Goal: Information Seeking & Learning: Check status

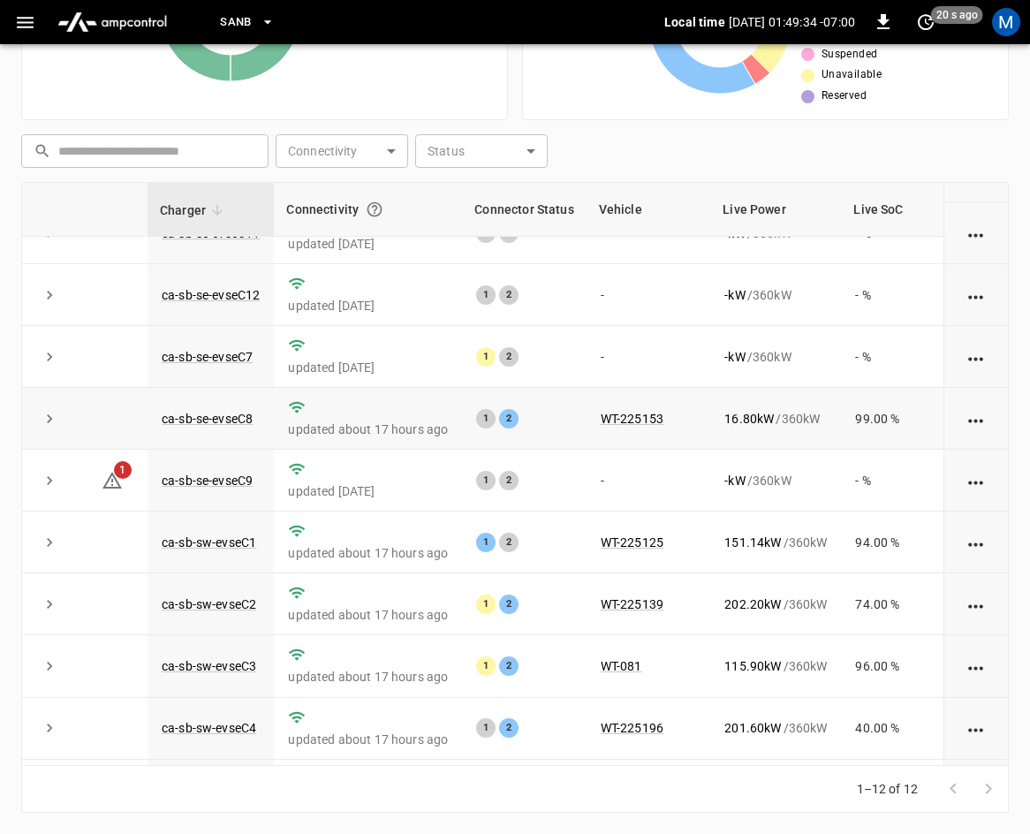
scroll to position [235, 0]
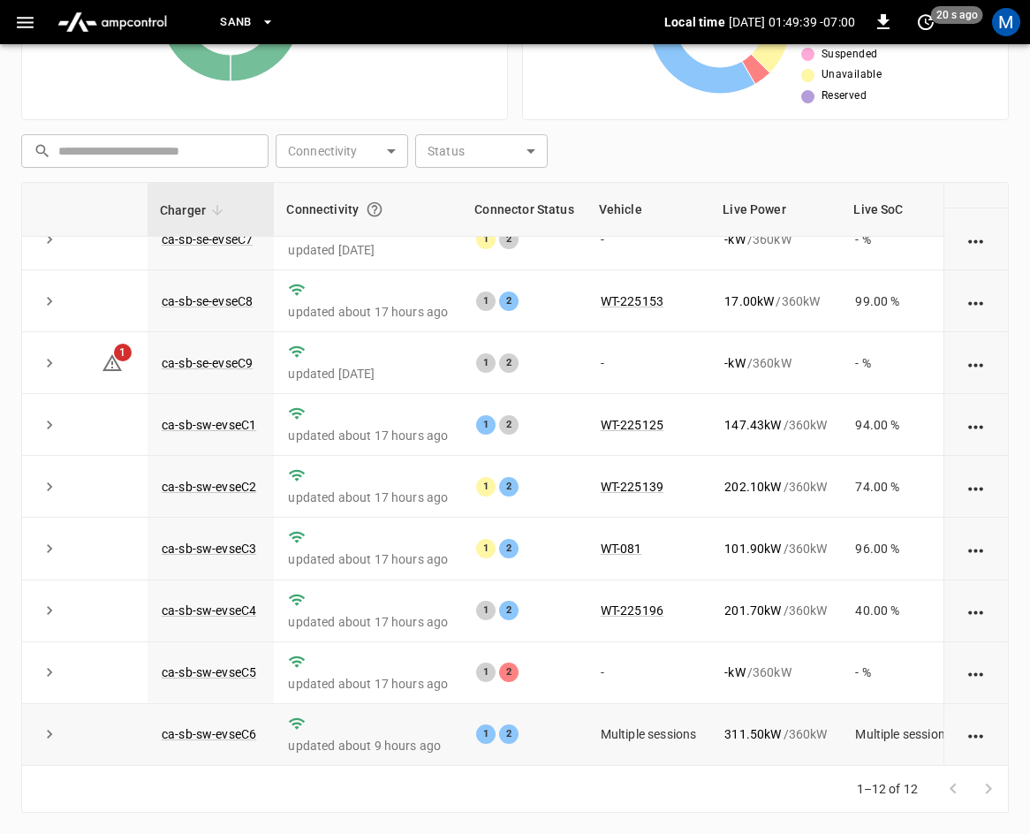
click at [43, 725] on icon "expand row" at bounding box center [50, 734] width 18 height 18
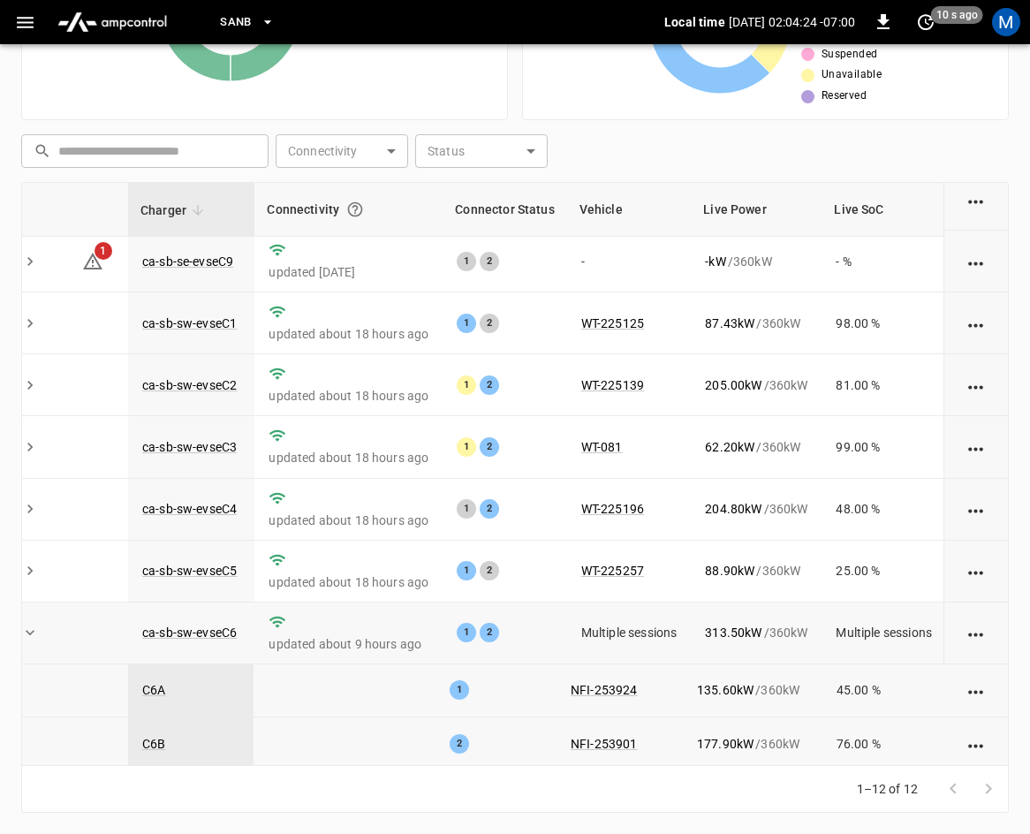
scroll to position [342, 19]
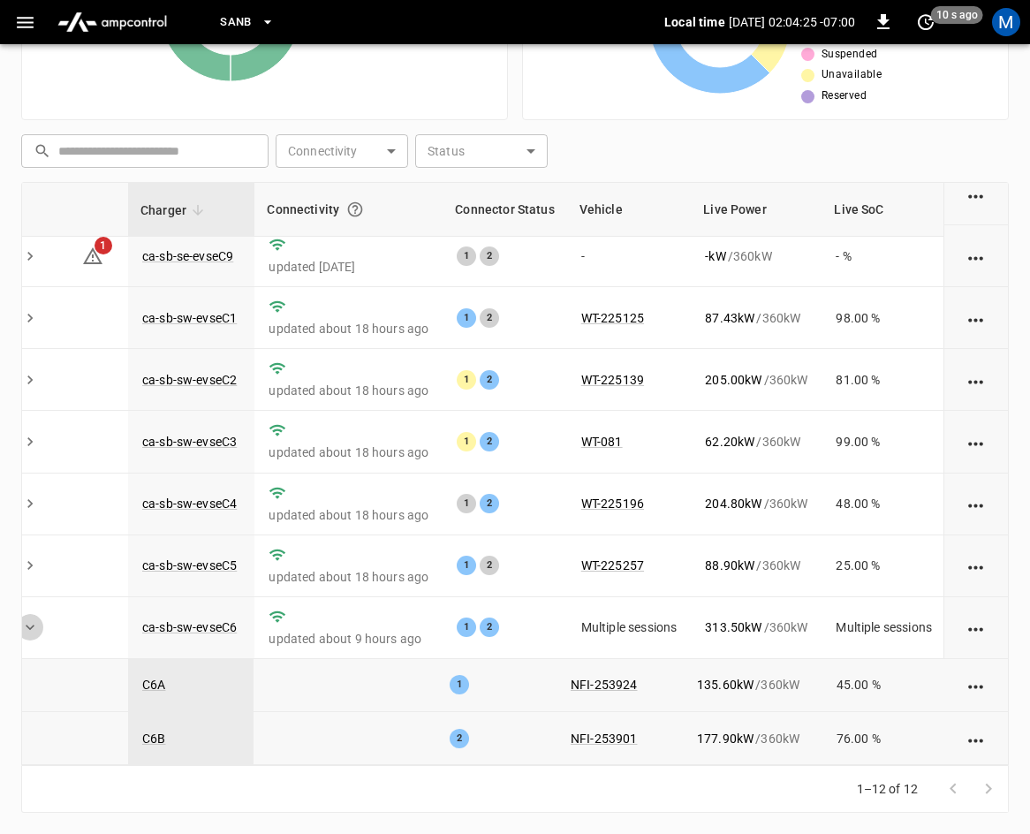
click at [30, 618] on icon "expand row" at bounding box center [30, 627] width 18 height 18
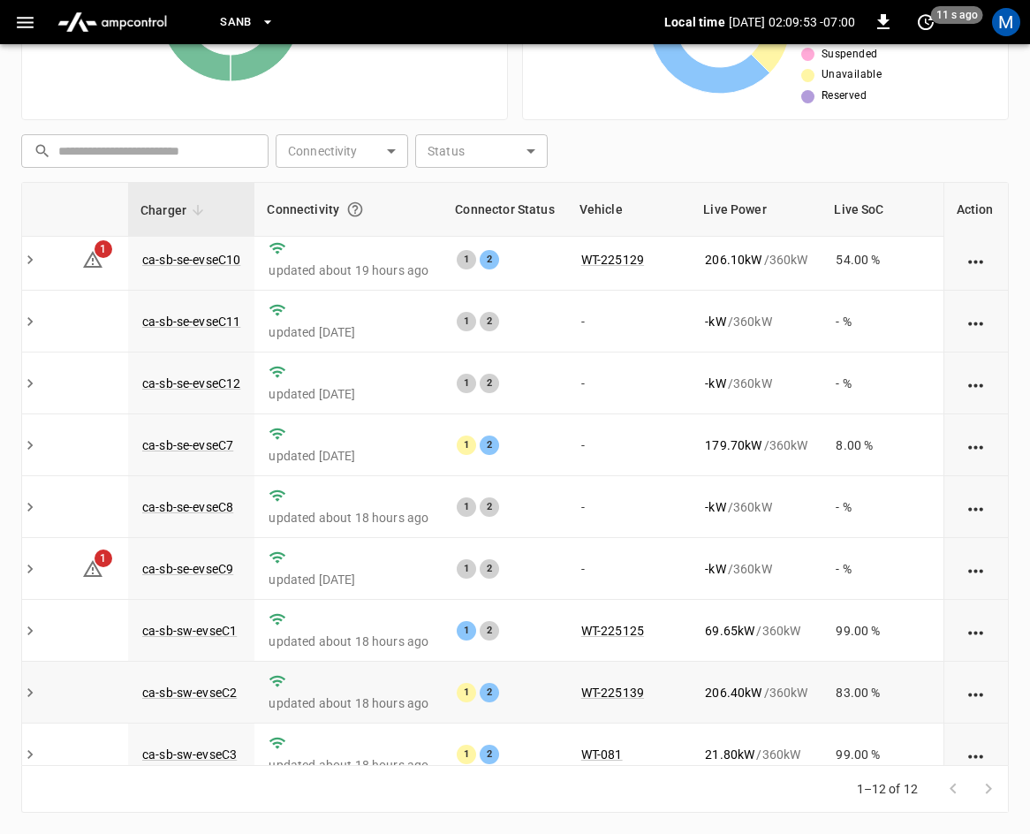
scroll to position [0, 19]
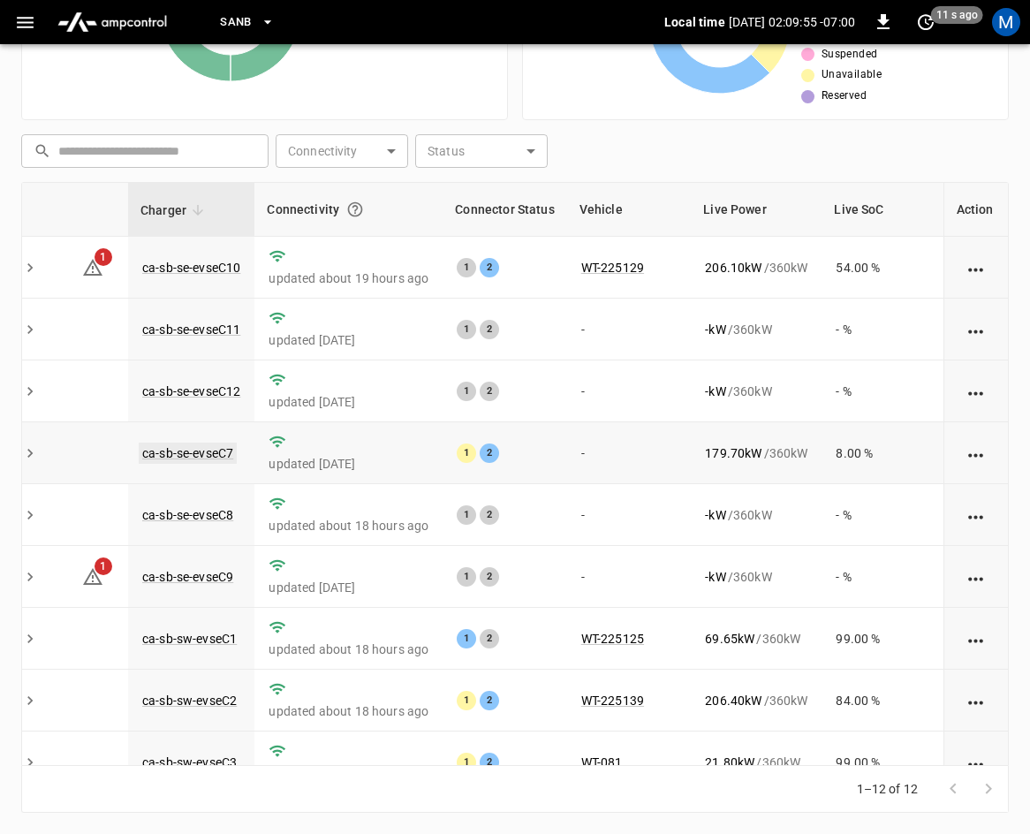
click at [186, 455] on link "ca-sb-se-evseC7" at bounding box center [188, 452] width 98 height 21
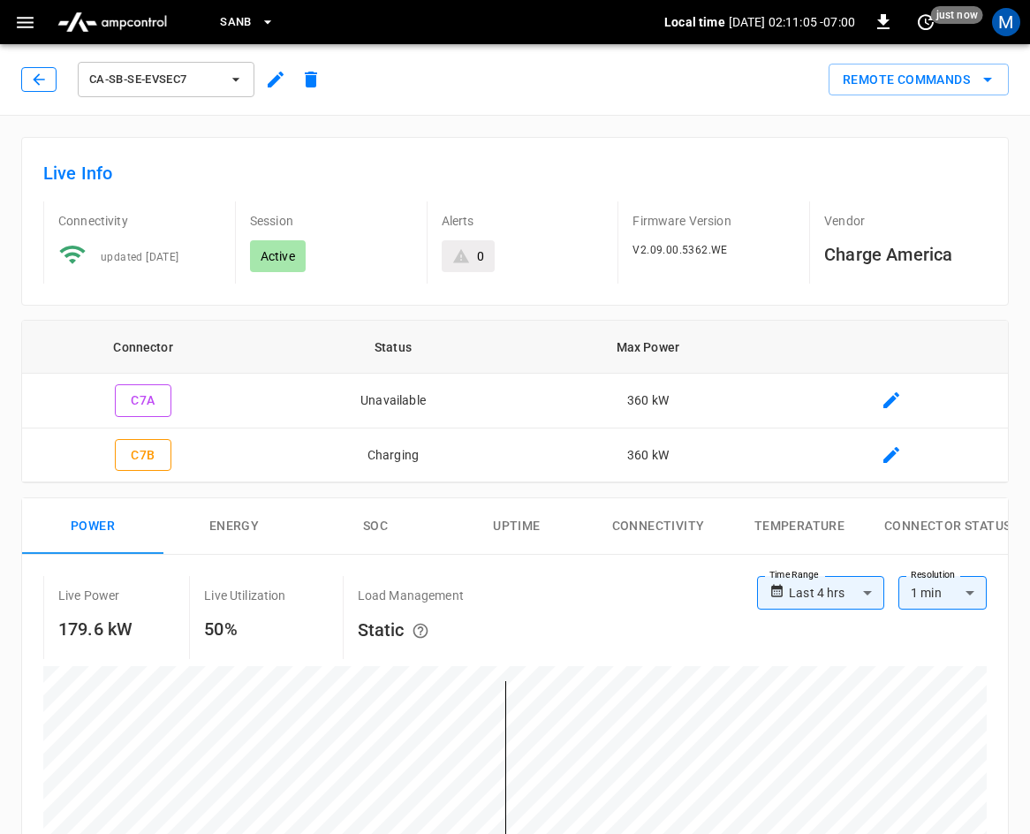
click at [34, 89] on button "button" at bounding box center [38, 79] width 35 height 25
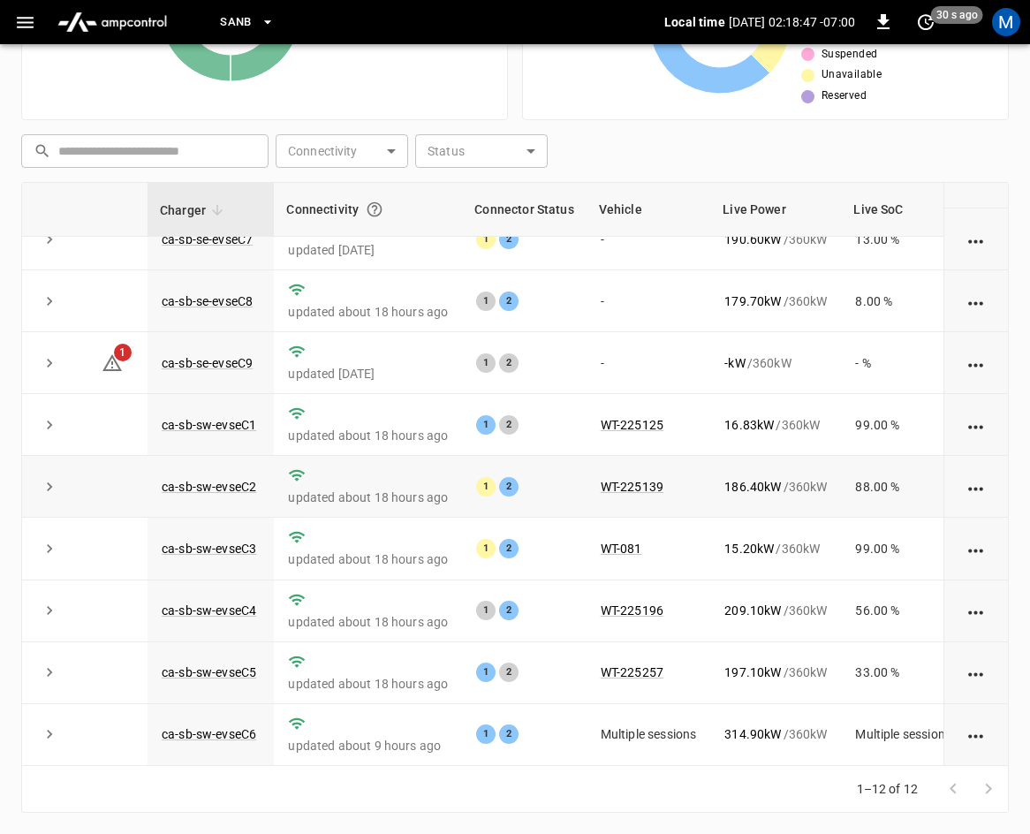
scroll to position [235, 0]
click at [208, 538] on link "ca-sb-sw-evseC3" at bounding box center [209, 548] width 102 height 21
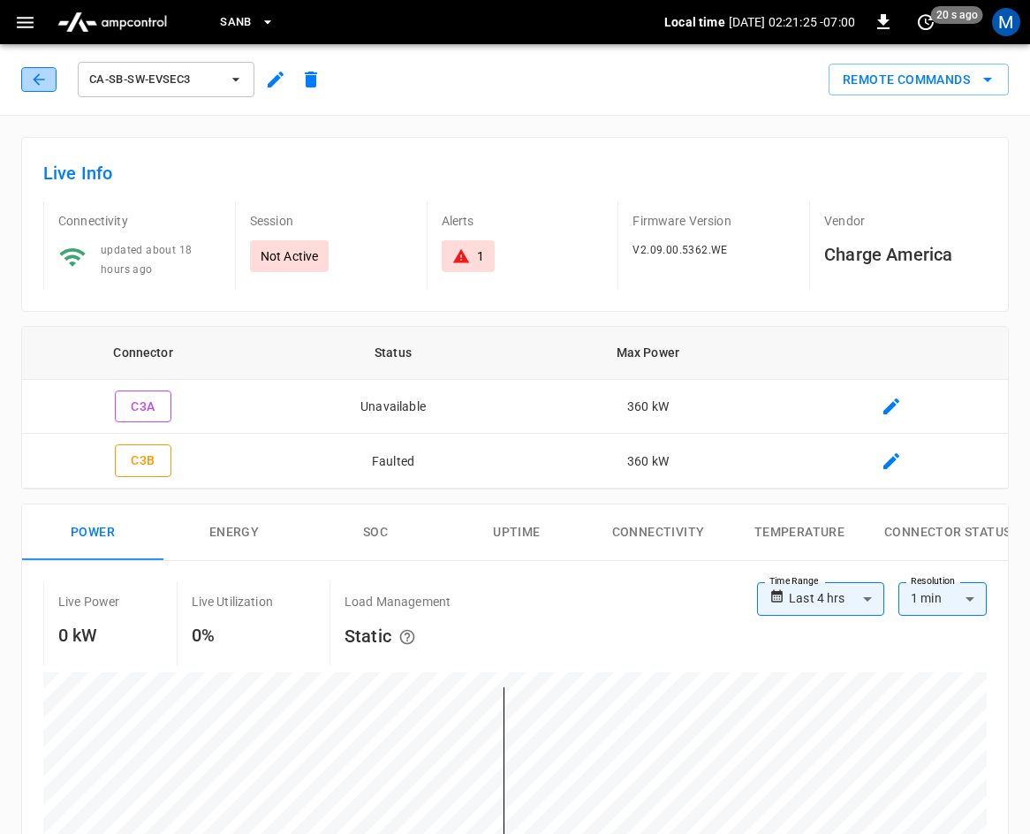
click at [27, 79] on button "button" at bounding box center [38, 79] width 35 height 25
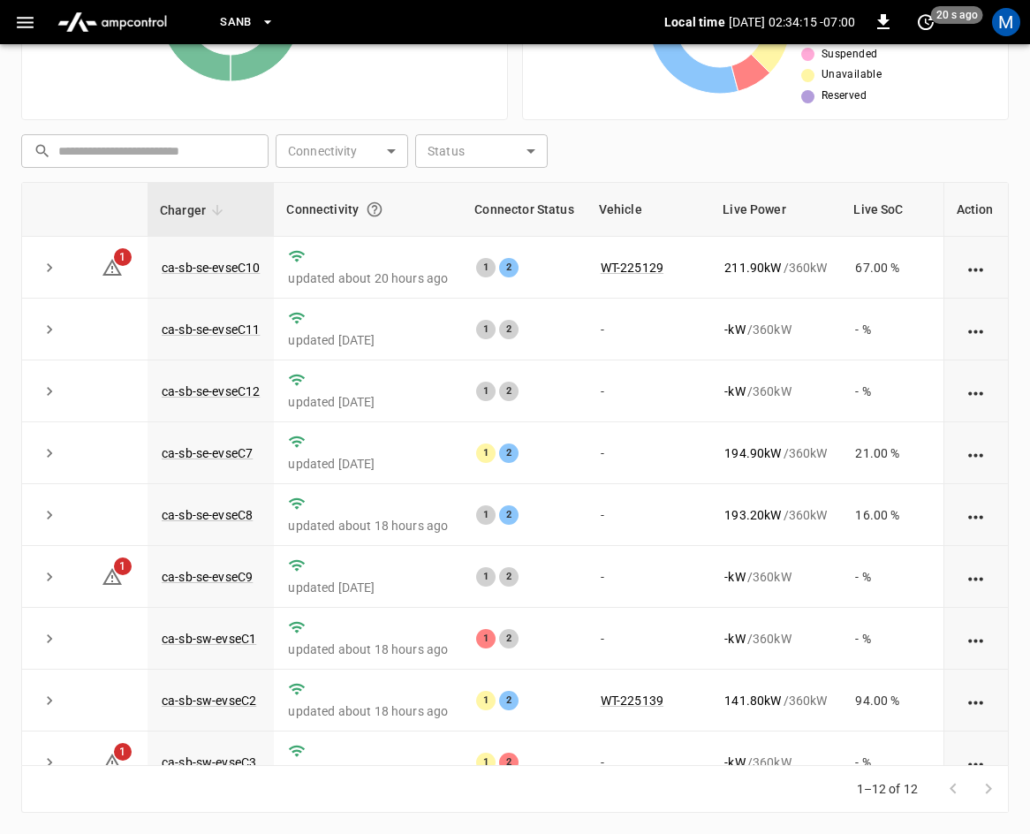
scroll to position [235, 0]
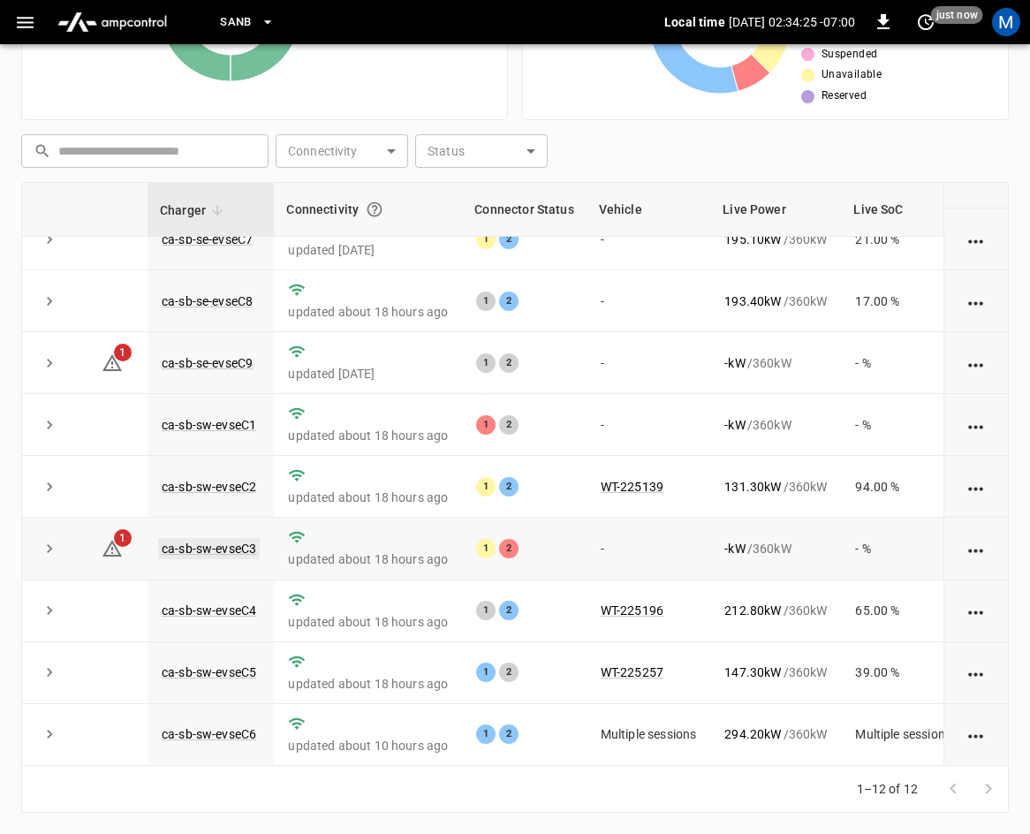
click at [241, 538] on link "ca-sb-sw-evseC3" at bounding box center [209, 548] width 102 height 21
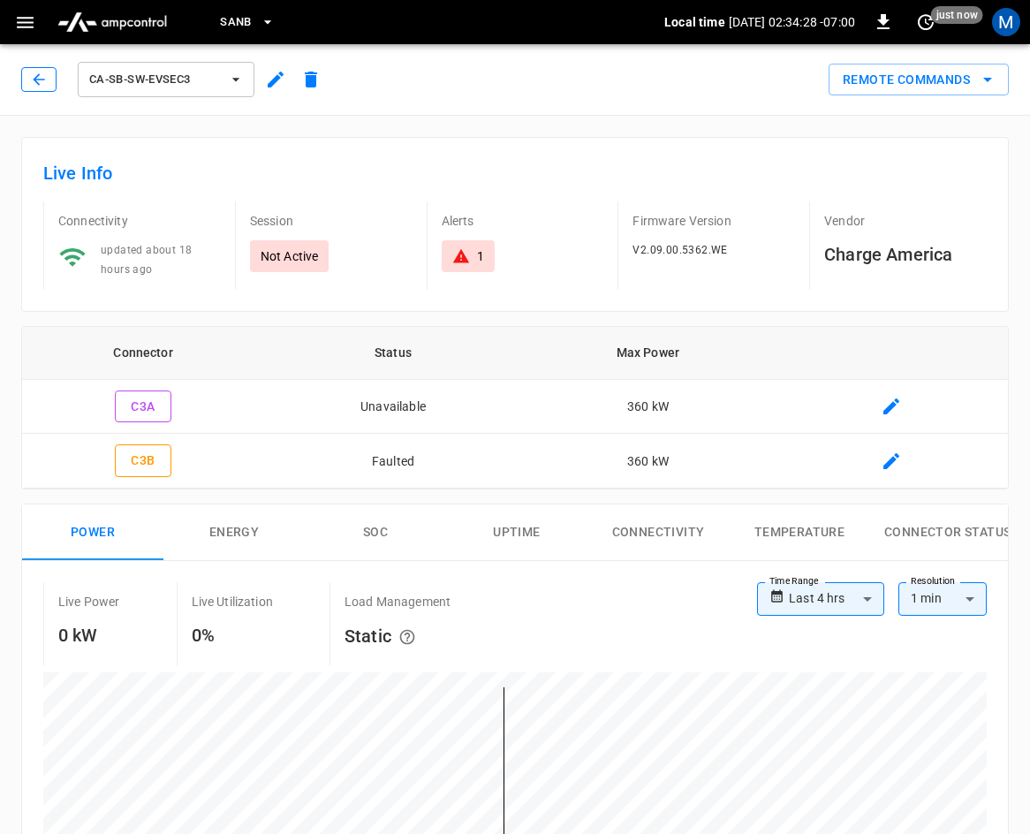
click at [33, 72] on icon "button" at bounding box center [39, 80] width 18 height 18
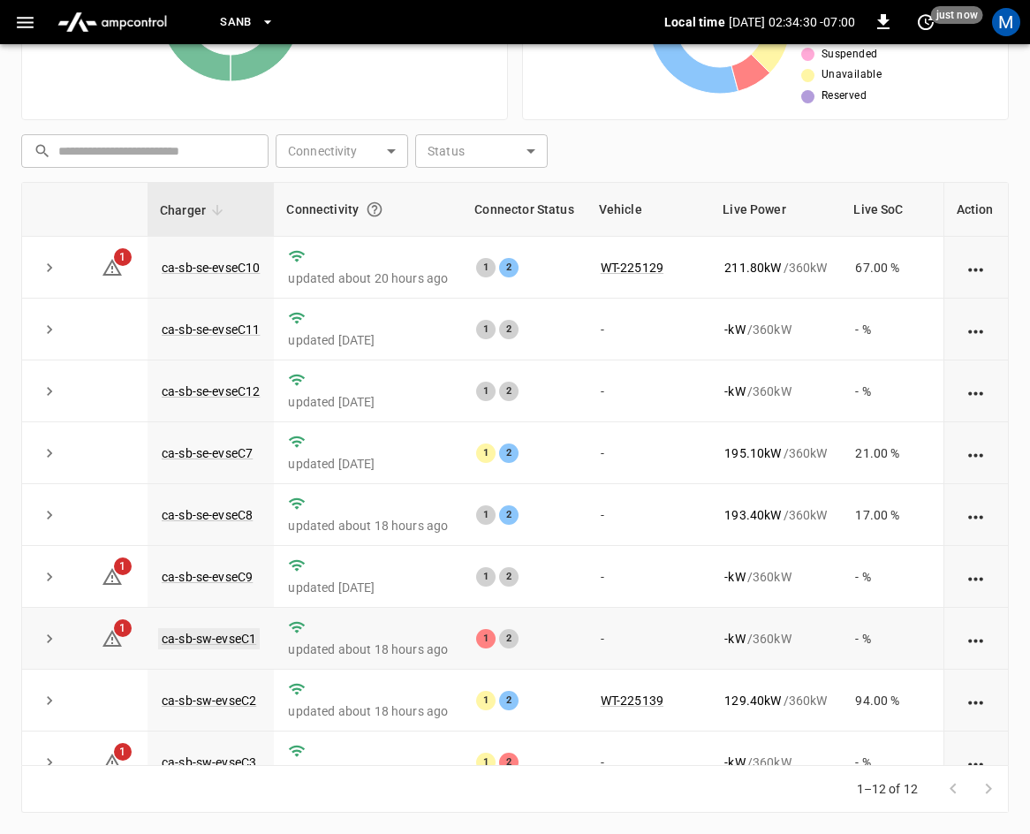
click at [200, 646] on link "ca-sb-sw-evseC1" at bounding box center [209, 638] width 102 height 21
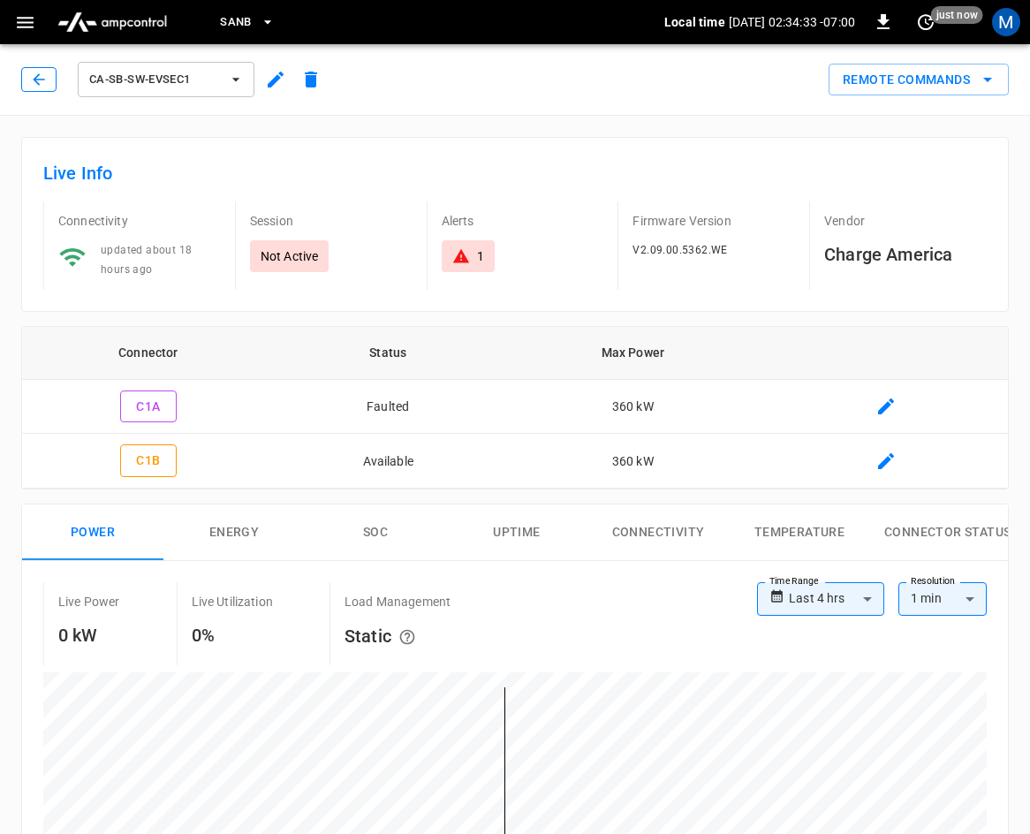
click at [54, 78] on button "button" at bounding box center [38, 79] width 35 height 25
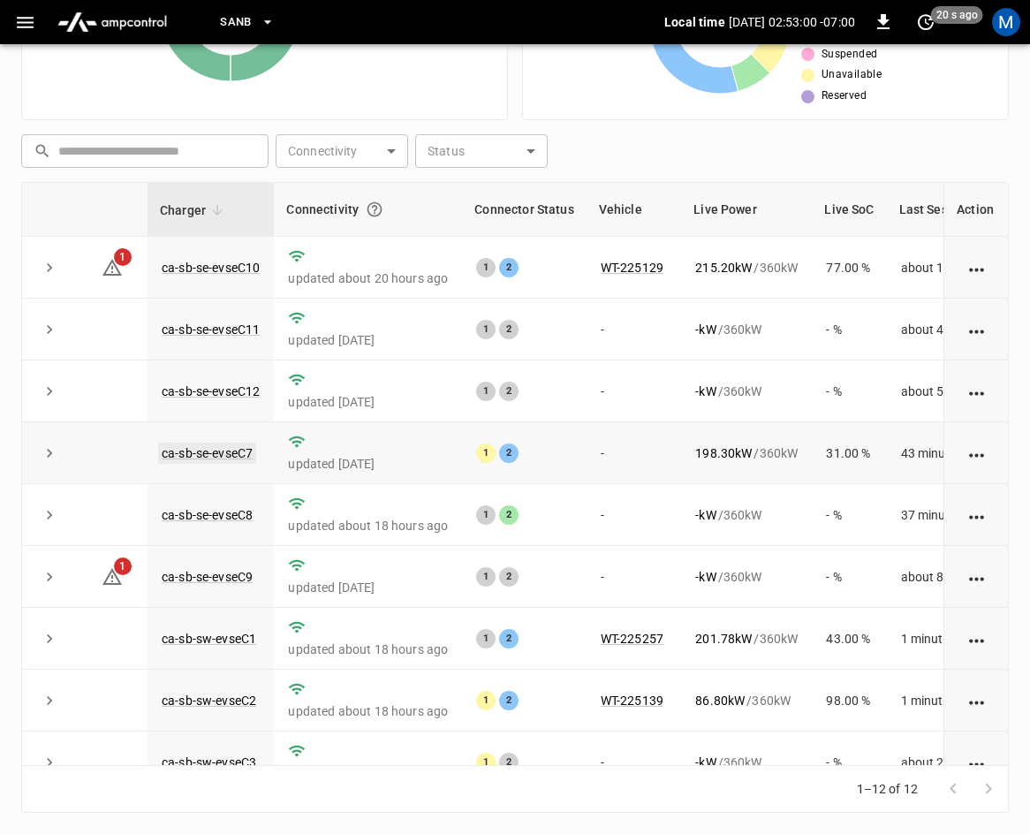
click at [219, 450] on link "ca-sb-se-evseC7" at bounding box center [207, 452] width 98 height 21
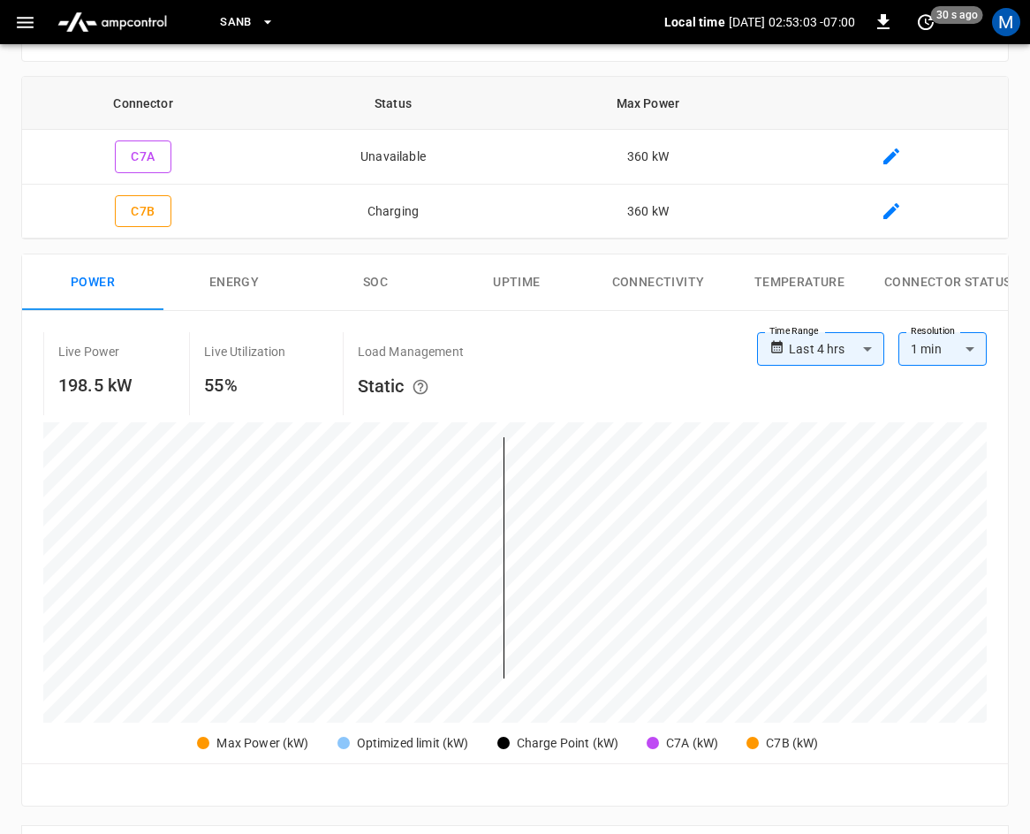
scroll to position [26, 0]
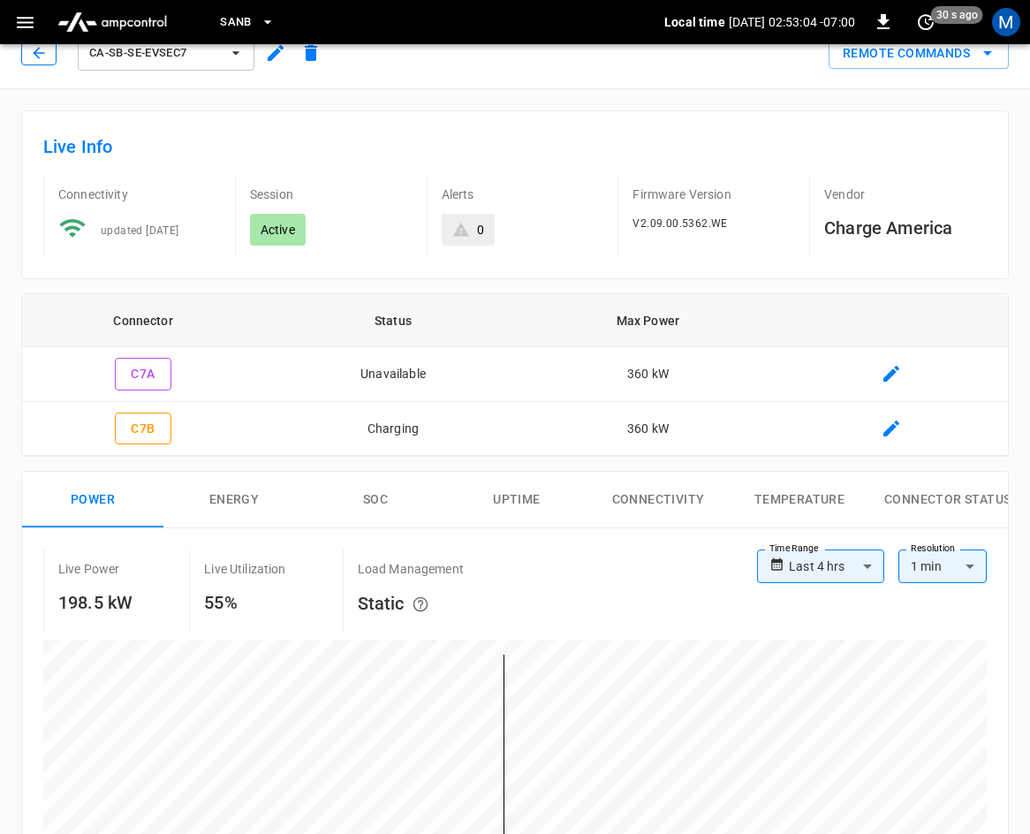
click at [30, 55] on icon "button" at bounding box center [39, 53] width 18 height 18
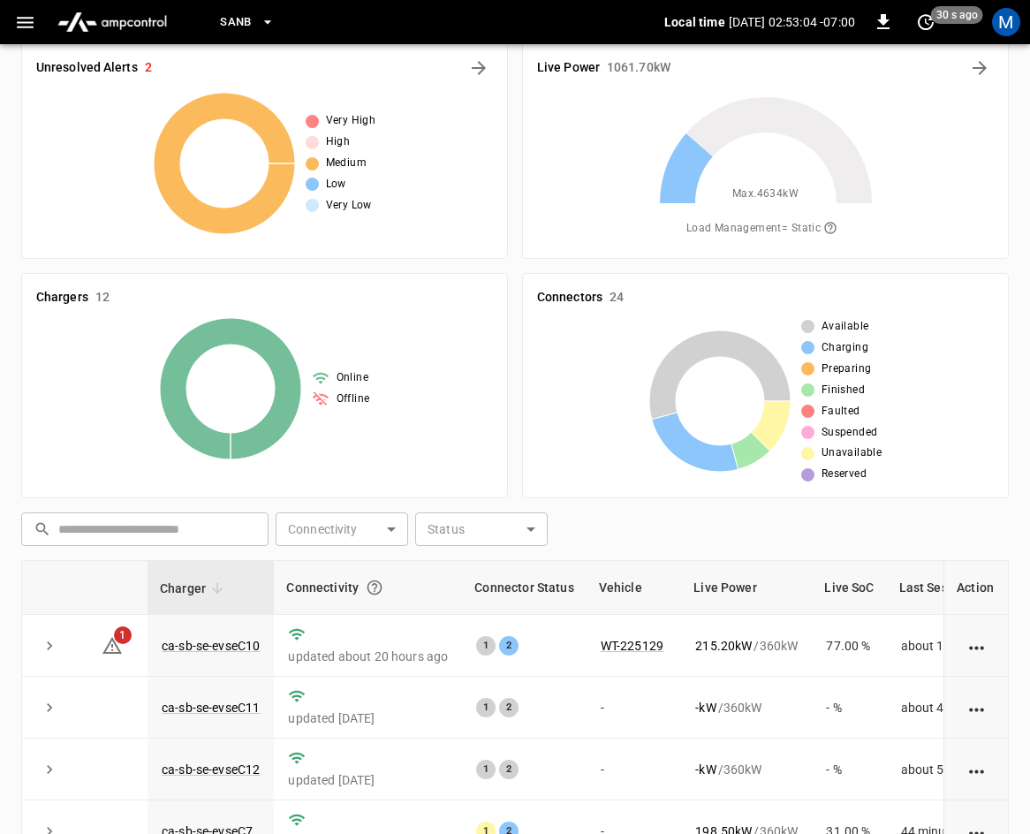
scroll to position [404, 0]
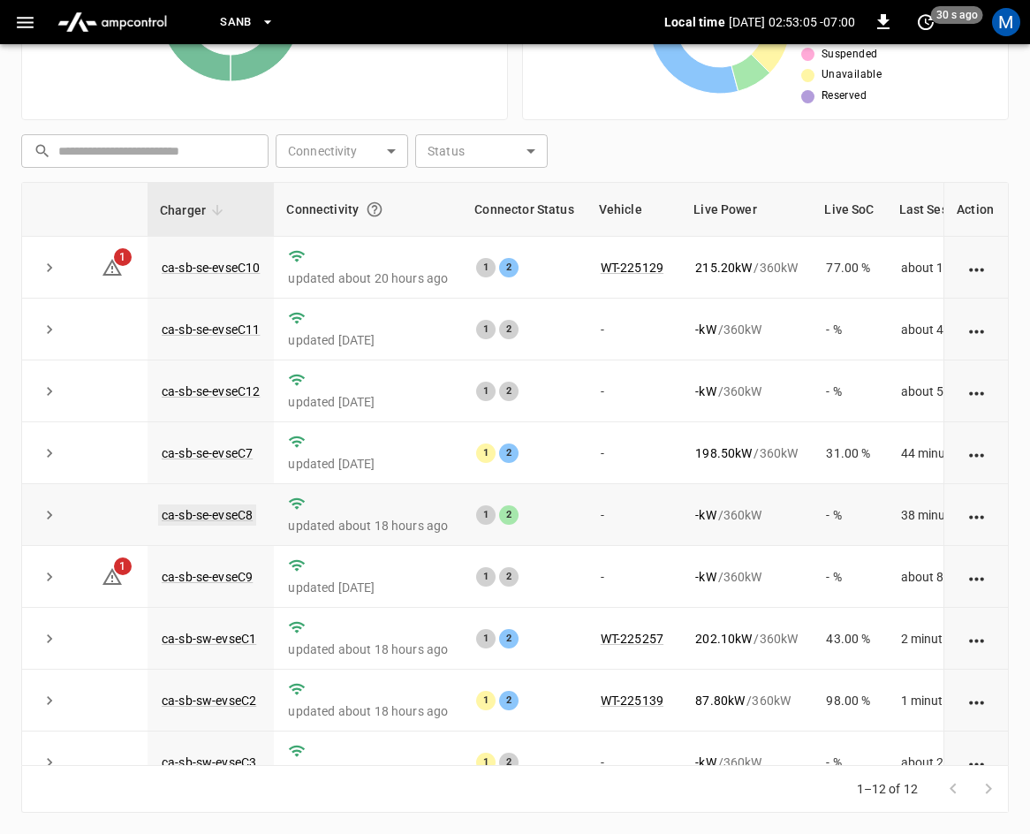
click at [232, 515] on link "ca-sb-se-evseC8" at bounding box center [207, 514] width 98 height 21
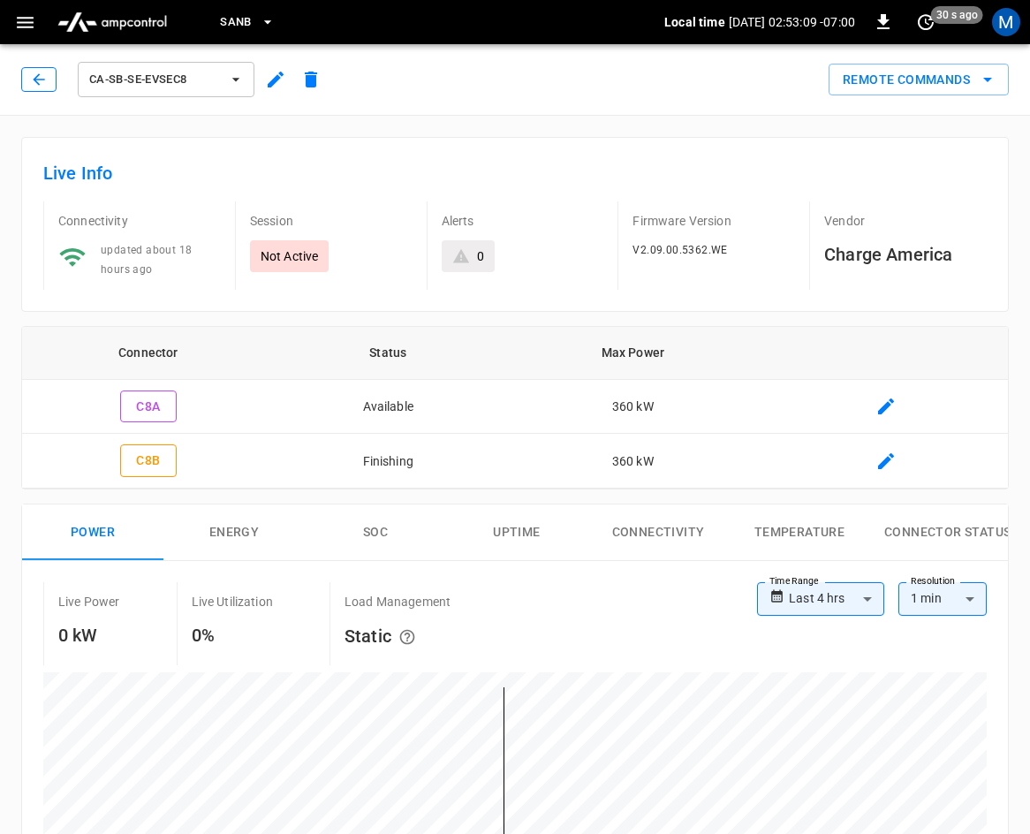
click at [47, 82] on icon "button" at bounding box center [39, 80] width 18 height 18
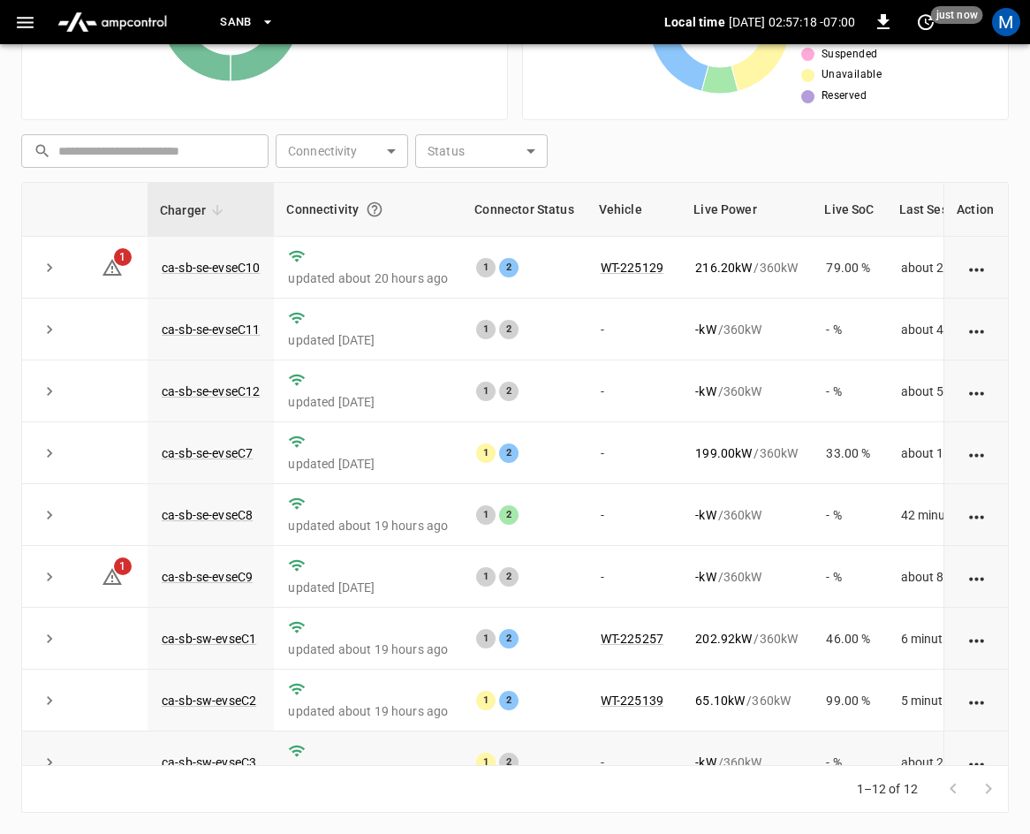
scroll to position [235, 0]
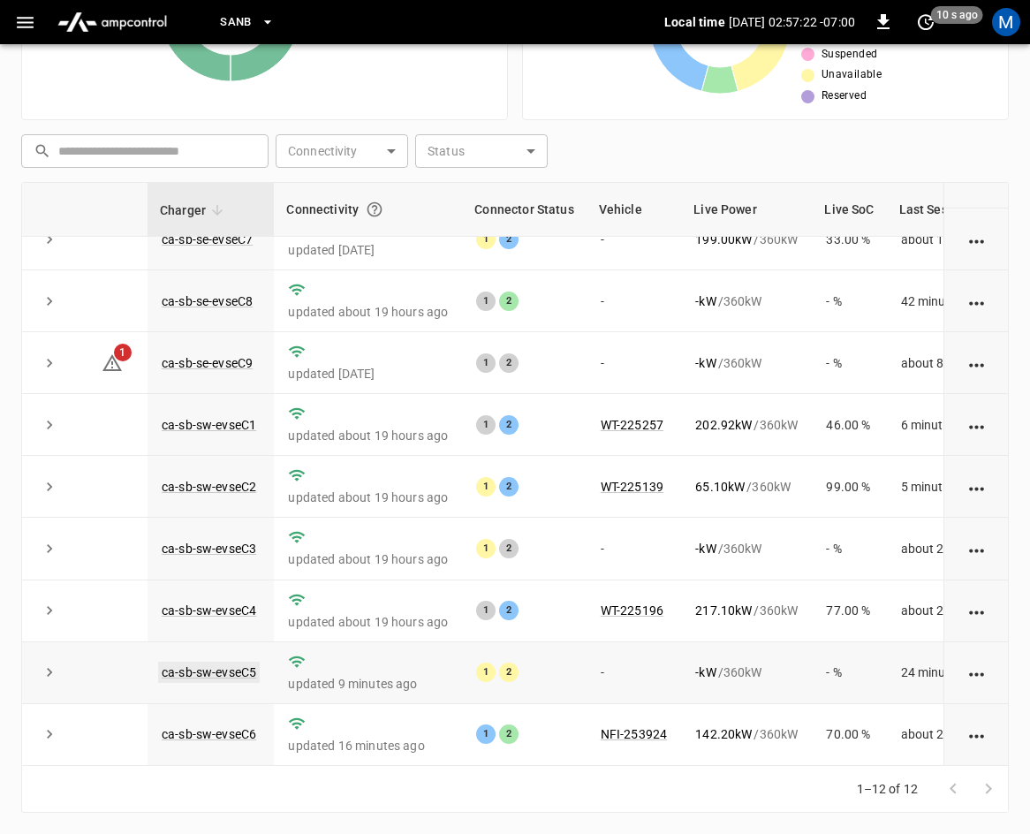
click at [223, 662] on link "ca-sb-sw-evseC5" at bounding box center [209, 672] width 102 height 21
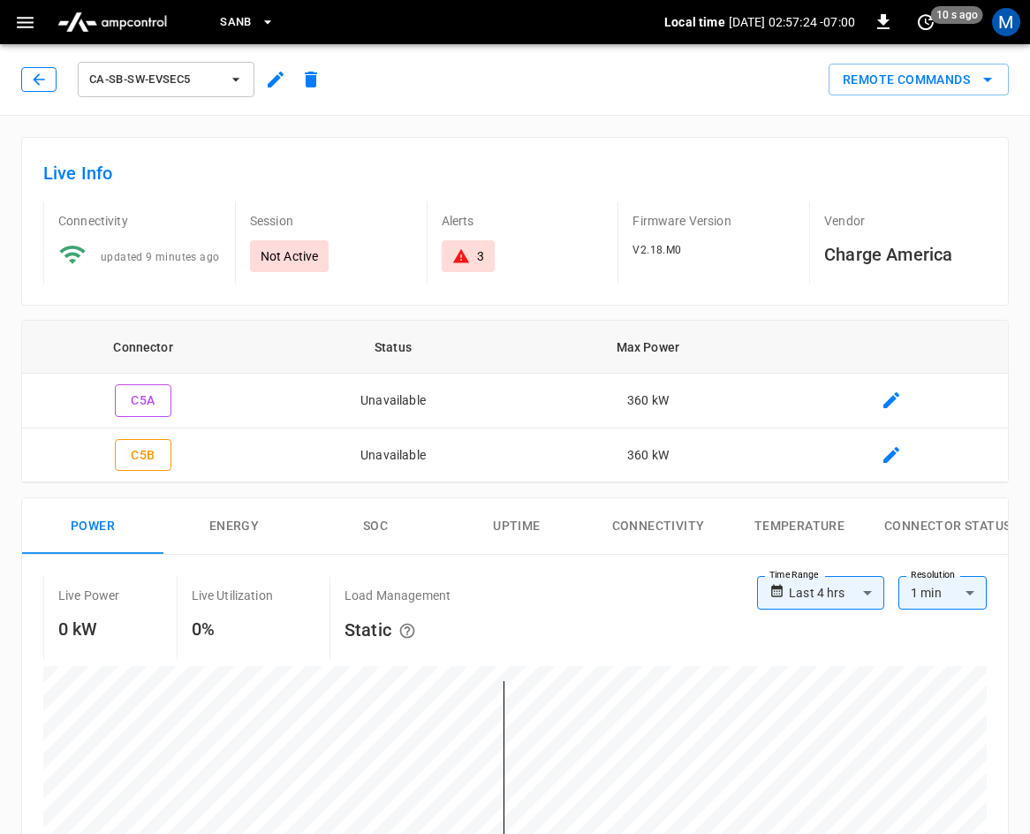
click at [35, 75] on icon "button" at bounding box center [39, 80] width 18 height 18
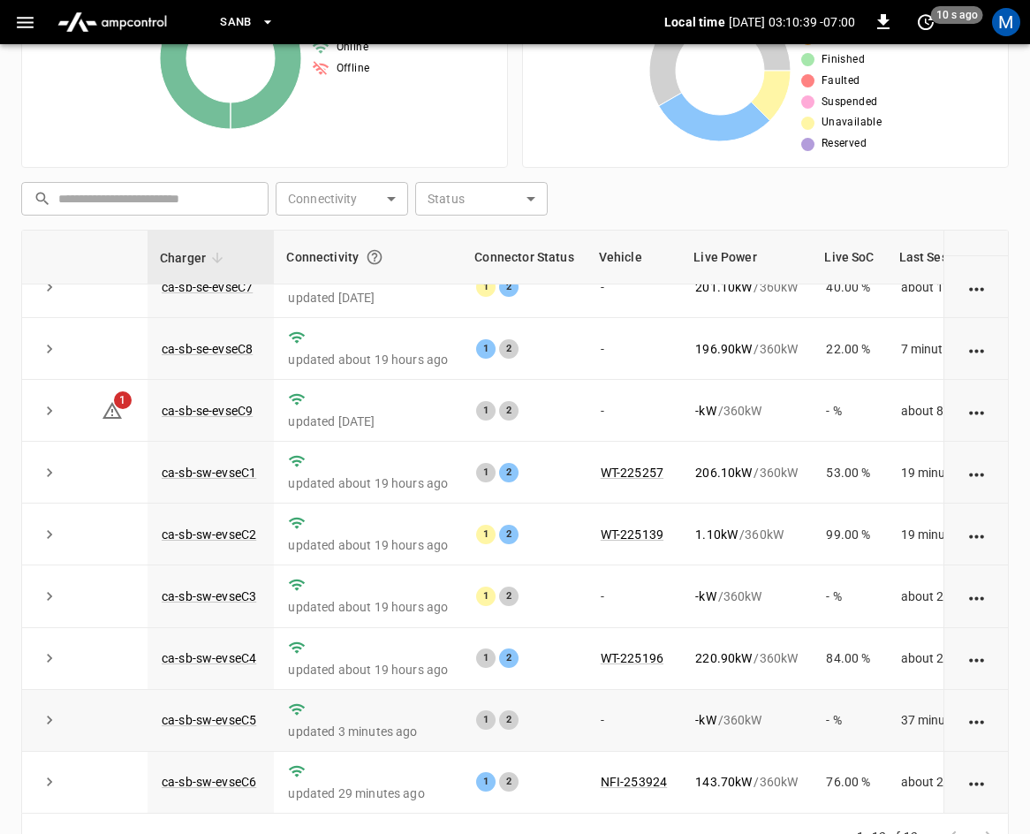
scroll to position [404, 0]
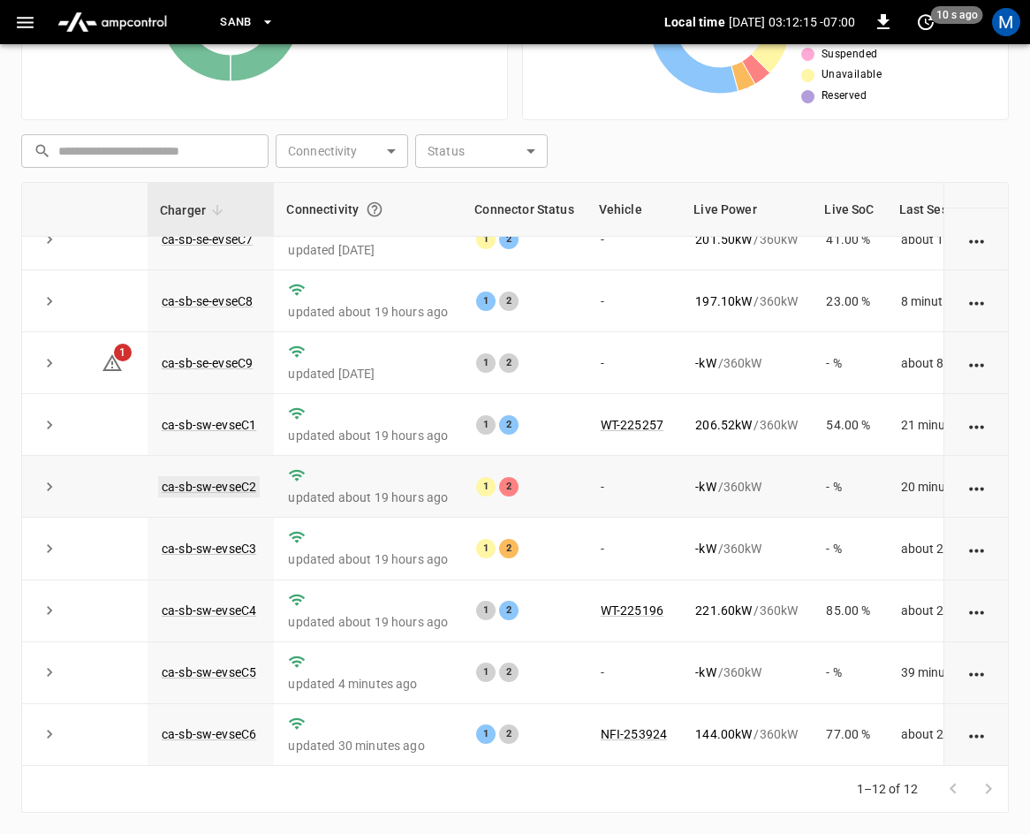
click at [193, 476] on link "ca-sb-sw-evseC2" at bounding box center [209, 486] width 102 height 21
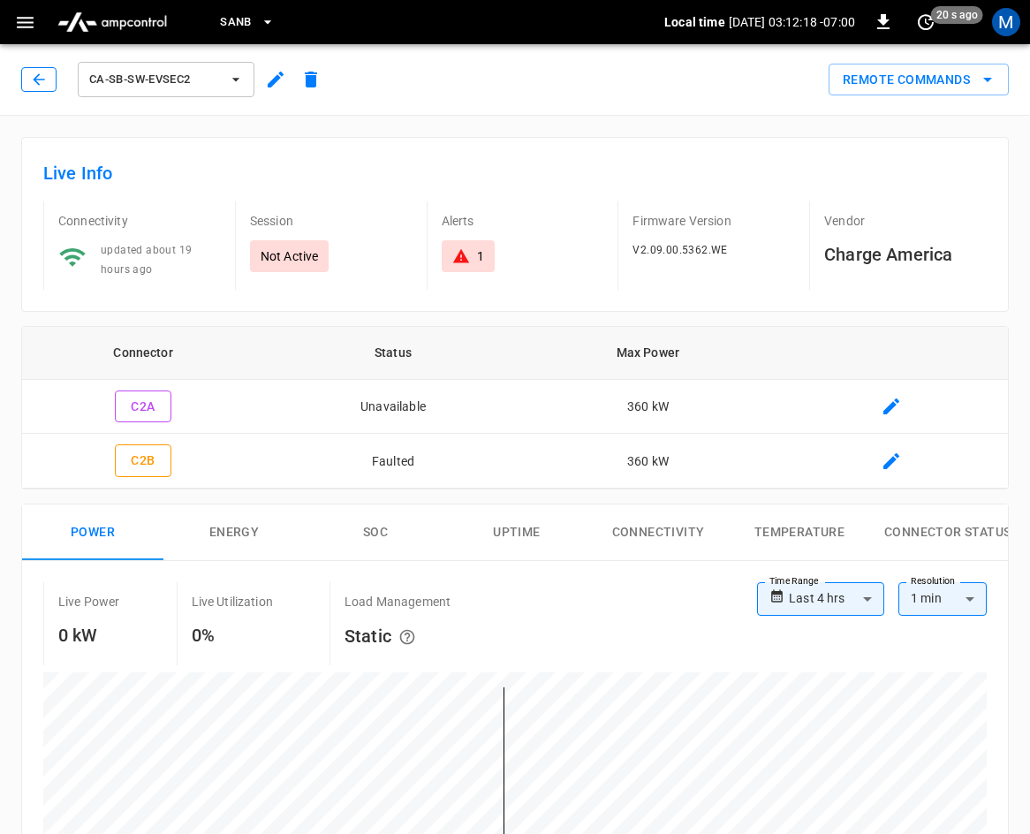
click at [40, 89] on button "button" at bounding box center [38, 79] width 35 height 25
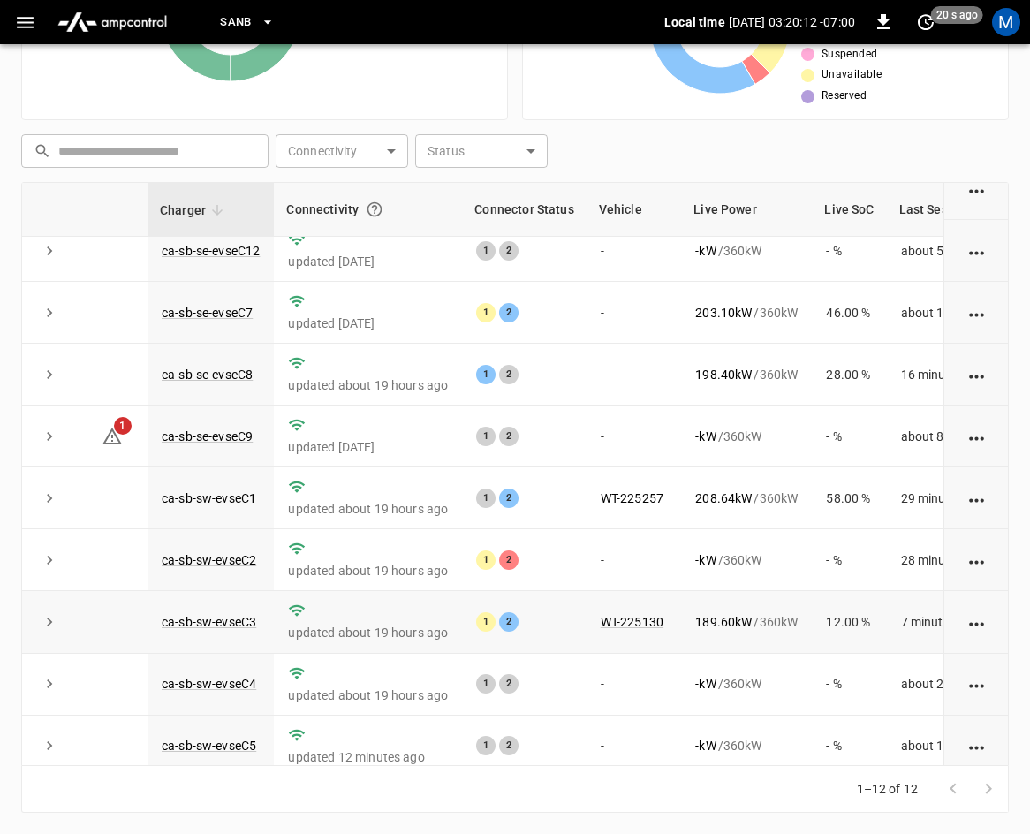
scroll to position [235, 0]
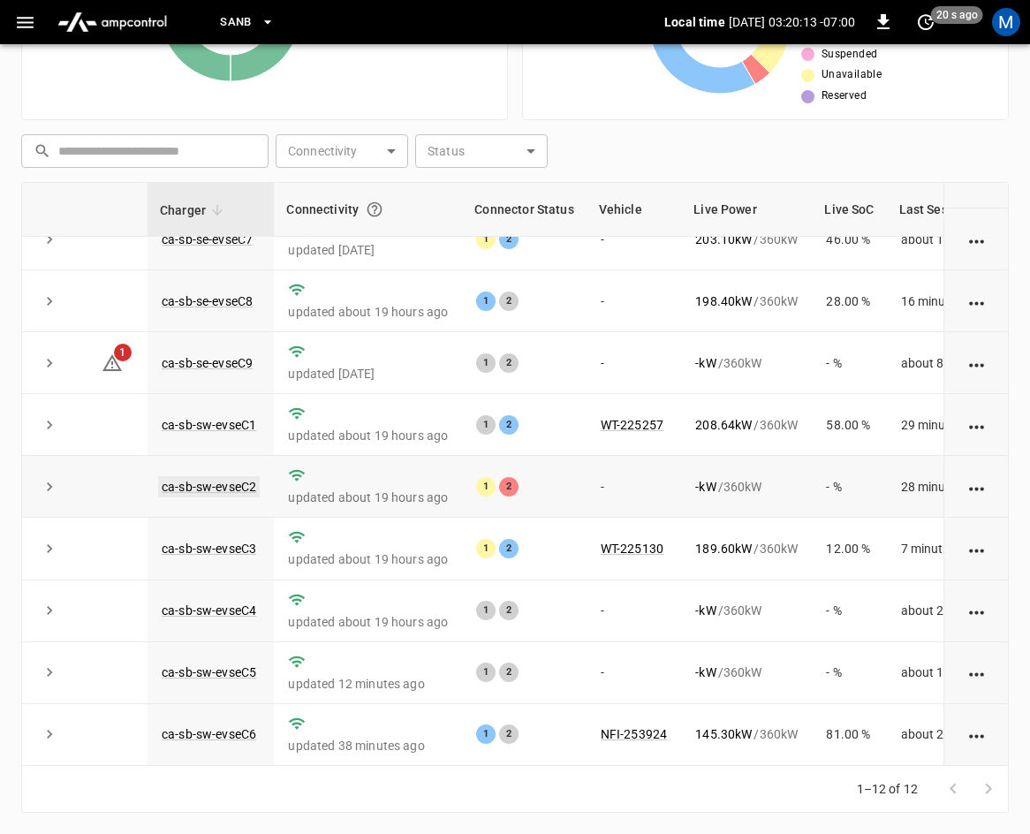
click at [232, 476] on link "ca-sb-sw-evseC2" at bounding box center [209, 486] width 102 height 21
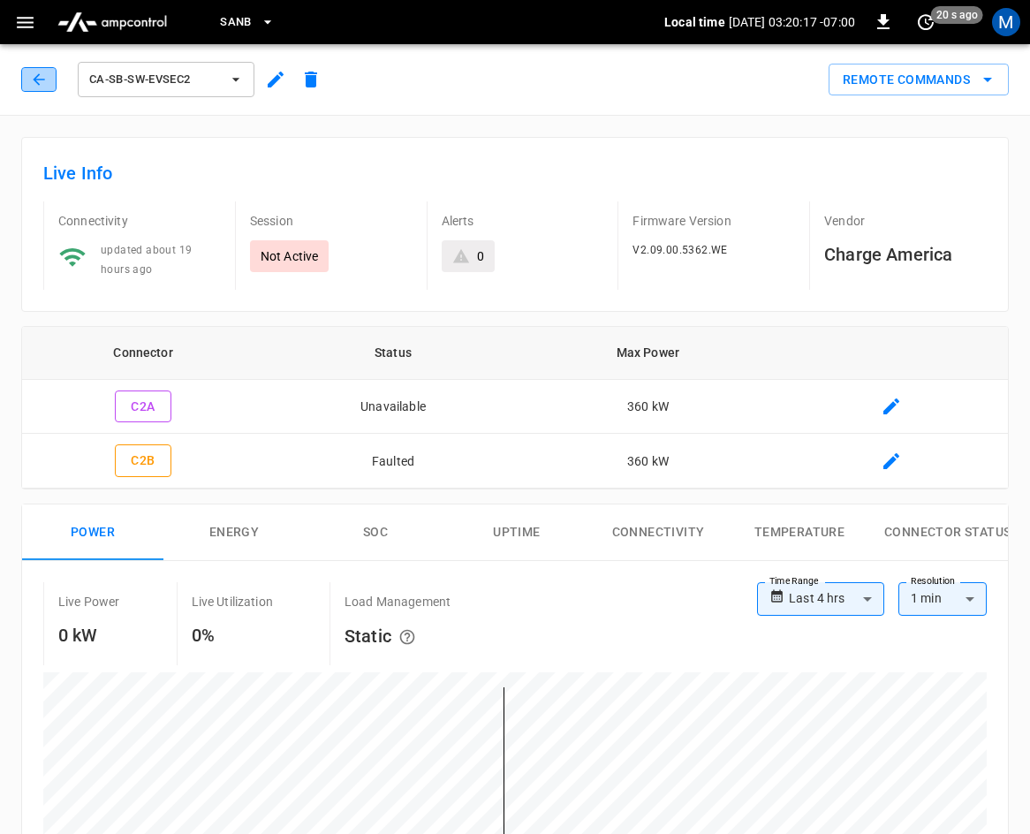
click at [34, 82] on icon "button" at bounding box center [39, 80] width 18 height 18
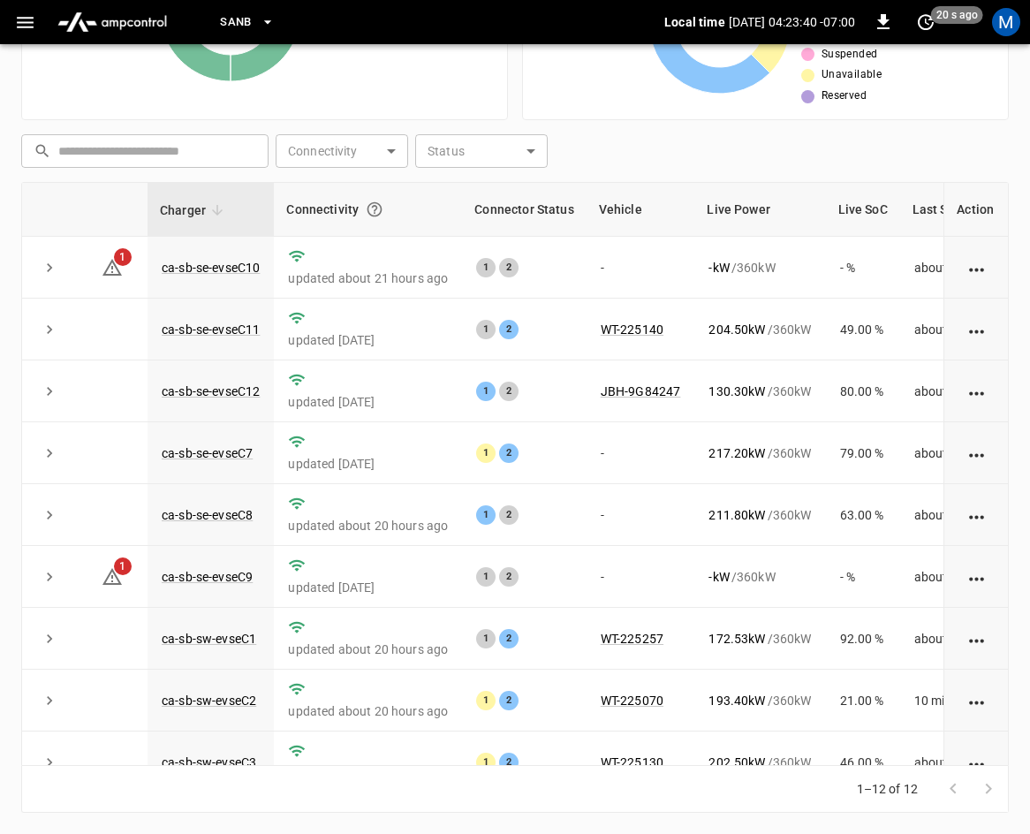
scroll to position [235, 0]
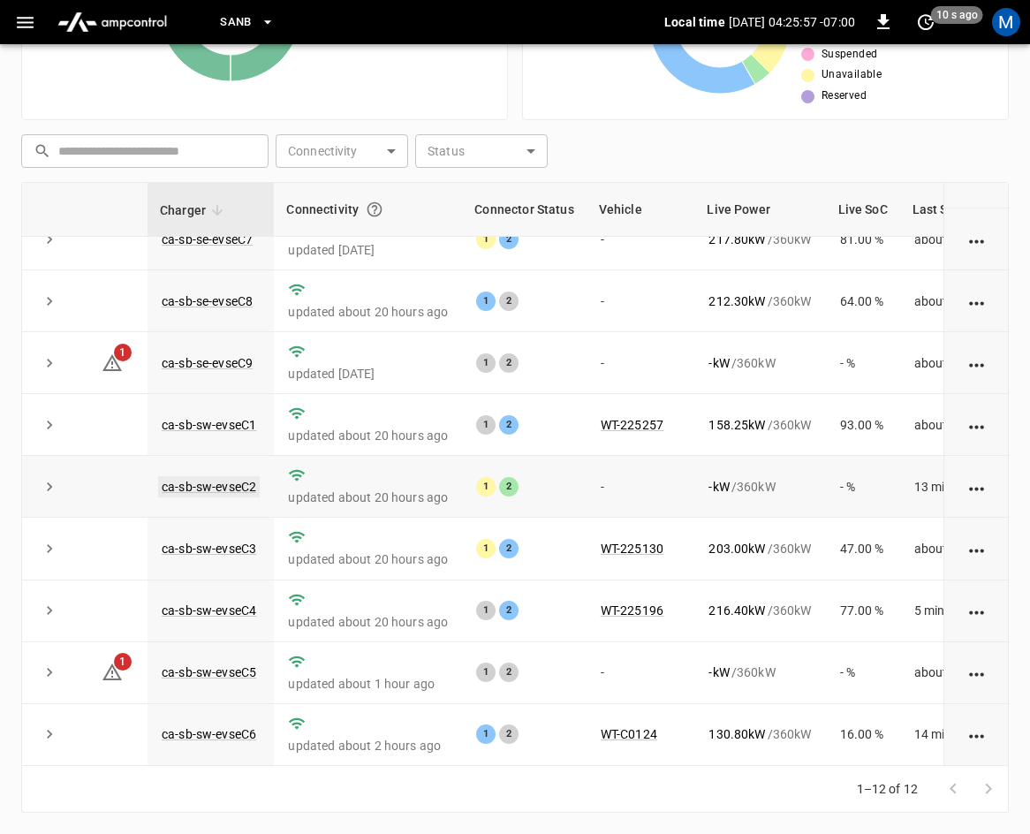
click at [194, 476] on link "ca-sb-sw-evseC2" at bounding box center [209, 486] width 102 height 21
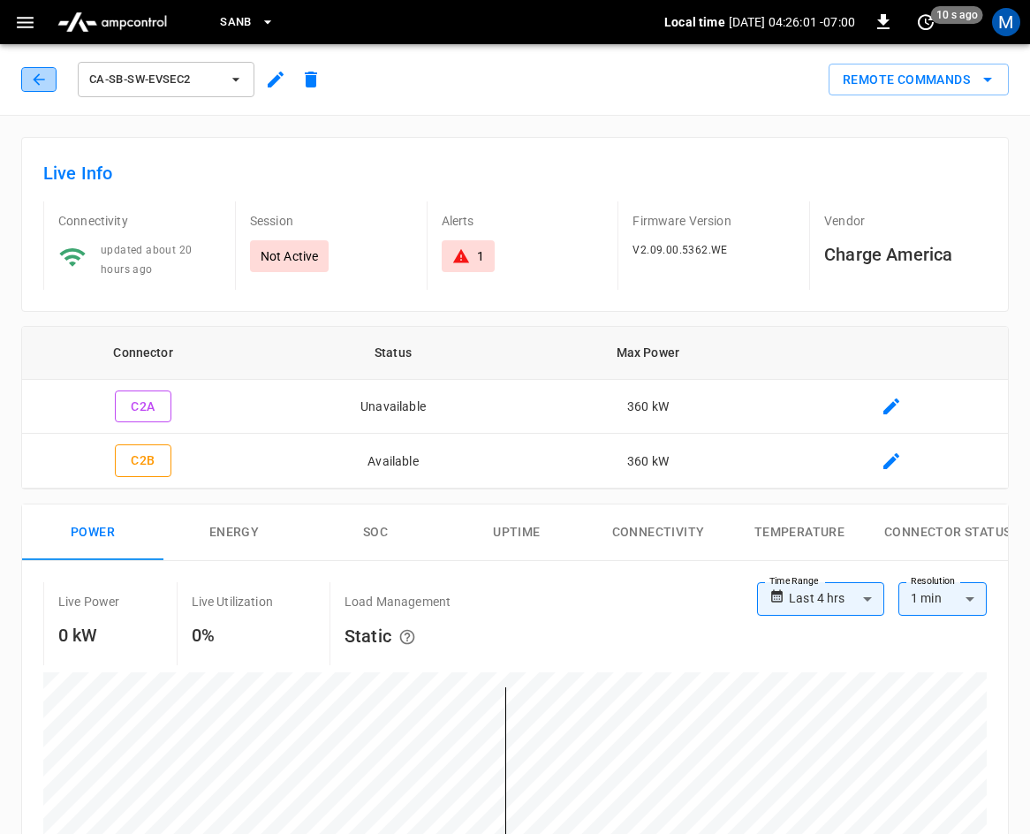
click at [41, 85] on icon "button" at bounding box center [39, 80] width 18 height 18
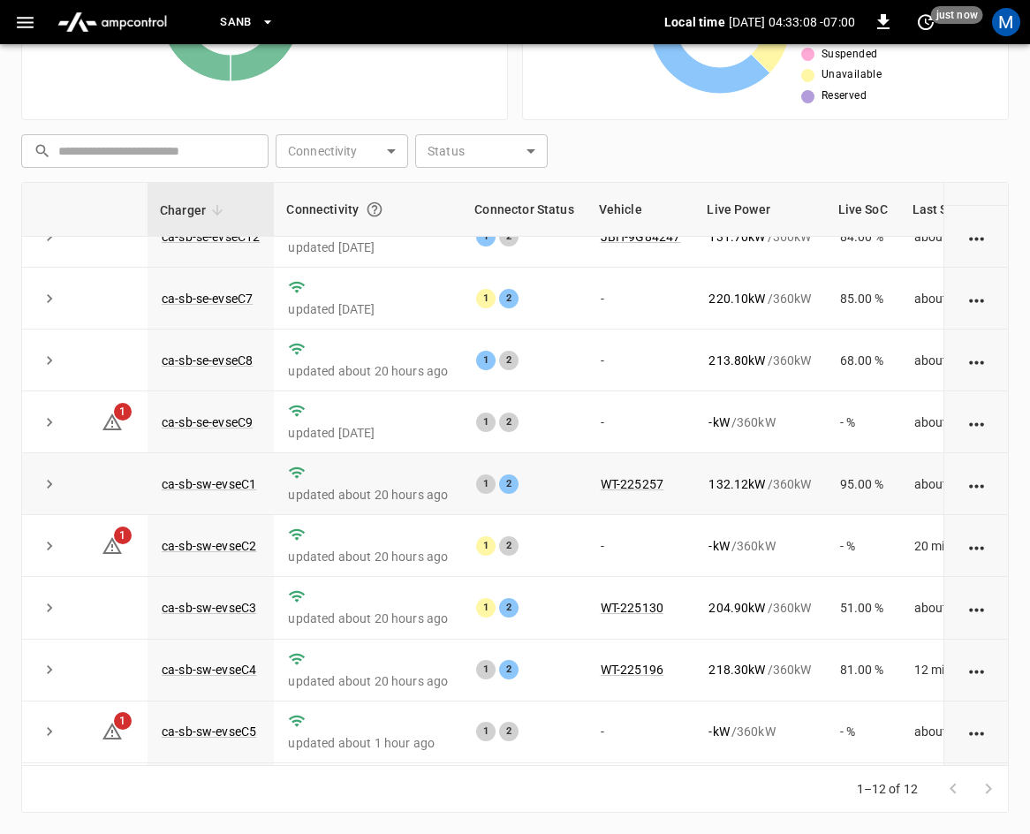
scroll to position [177, 0]
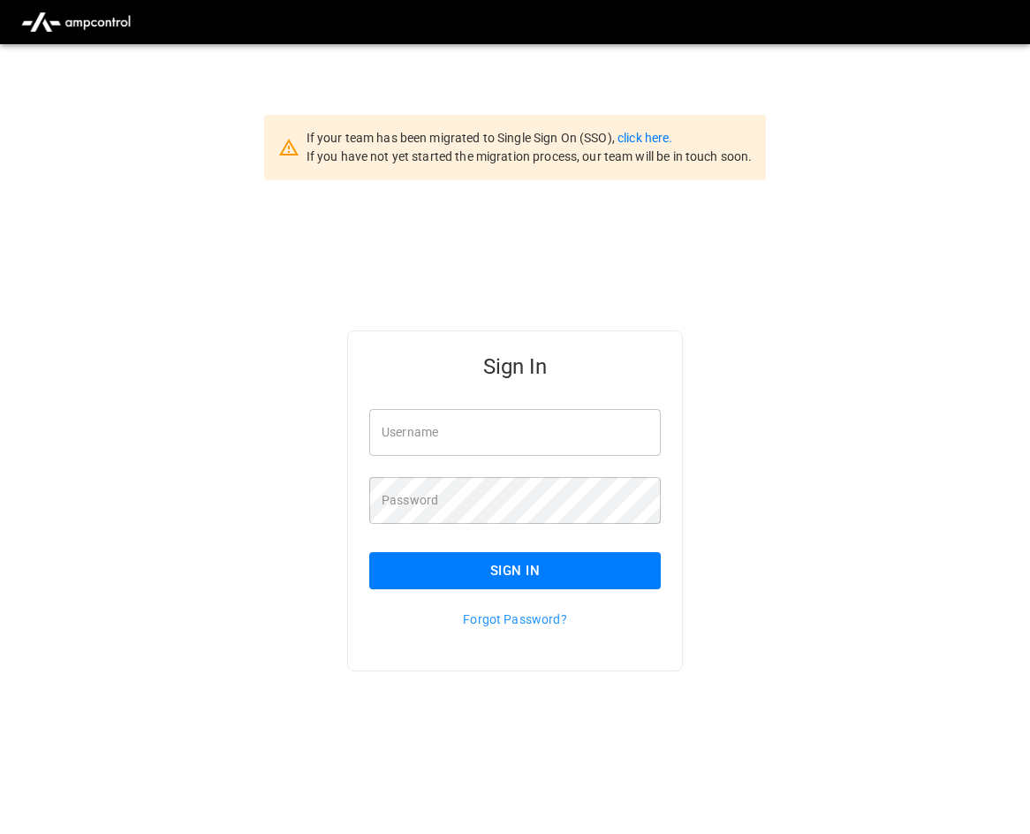
type input "**********"
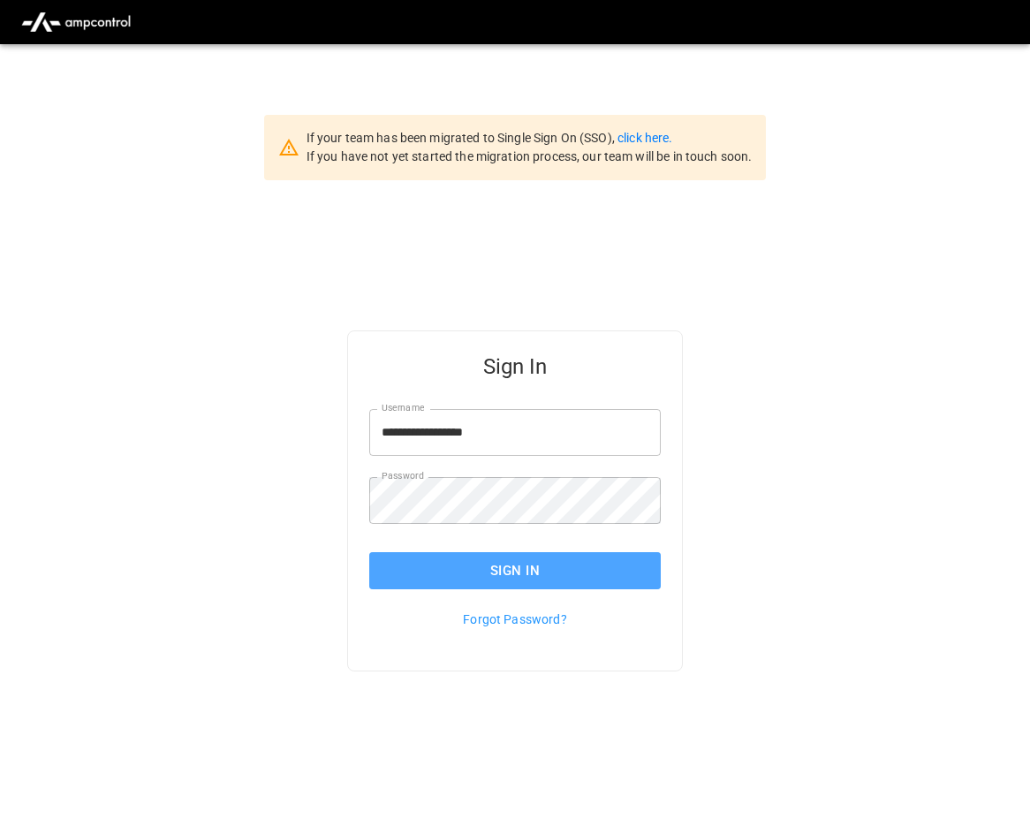
click at [535, 582] on button "Sign In" at bounding box center [514, 570] width 291 height 37
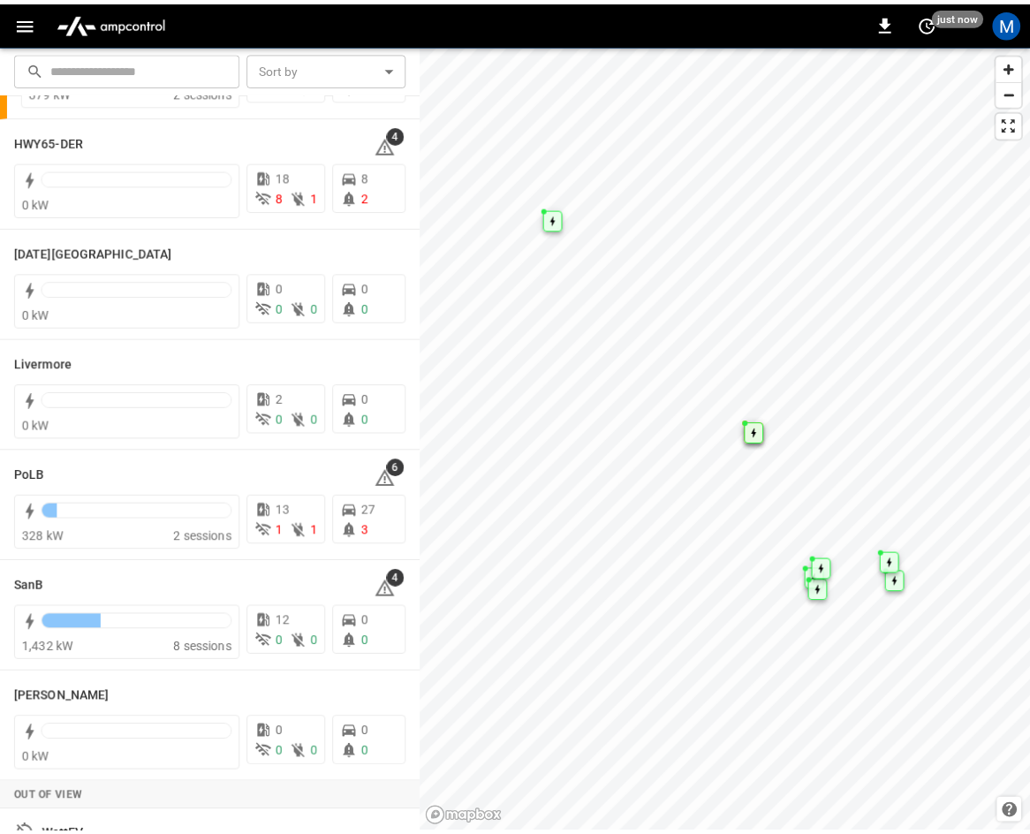
scroll to position [314, 0]
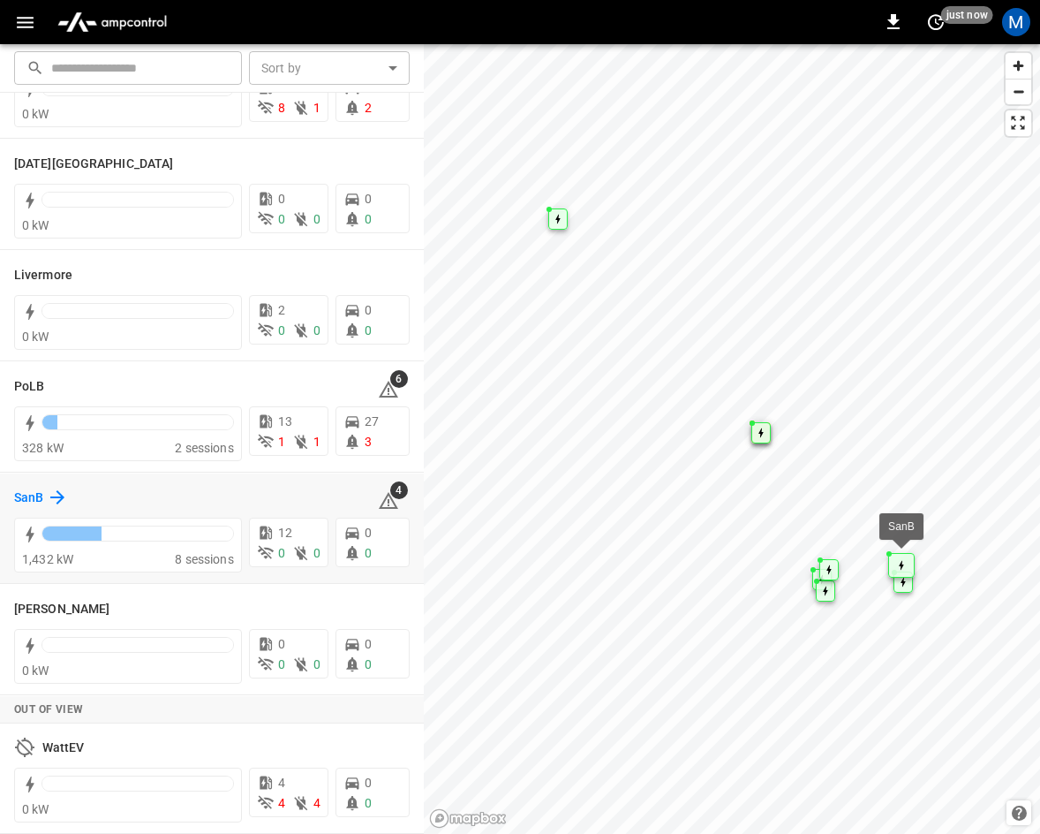
click at [55, 496] on icon at bounding box center [57, 497] width 14 height 14
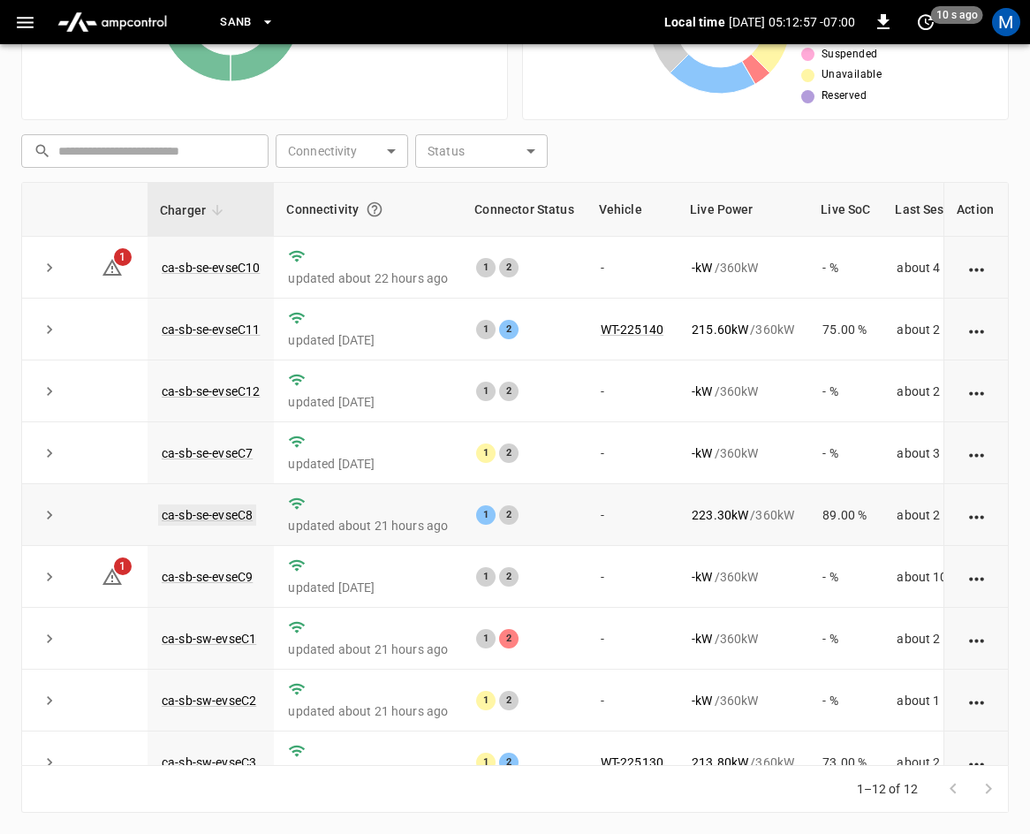
click at [228, 510] on link "ca-sb-se-evseC8" at bounding box center [207, 514] width 98 height 21
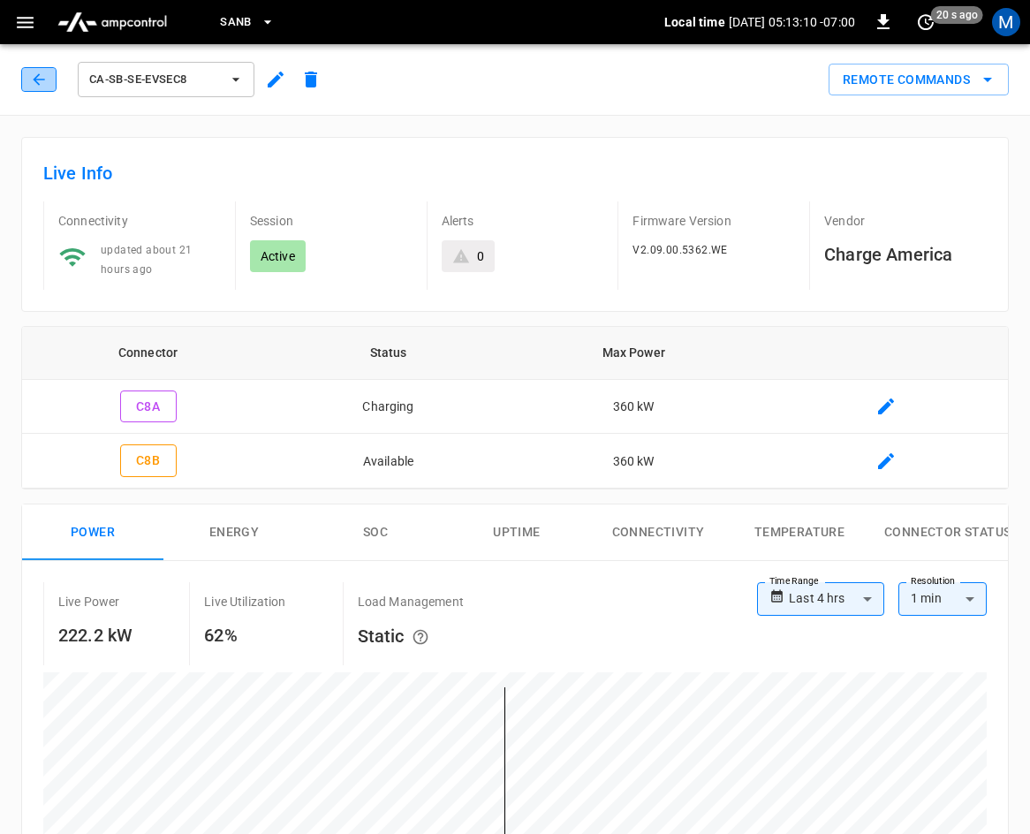
click at [44, 86] on icon "button" at bounding box center [39, 80] width 18 height 18
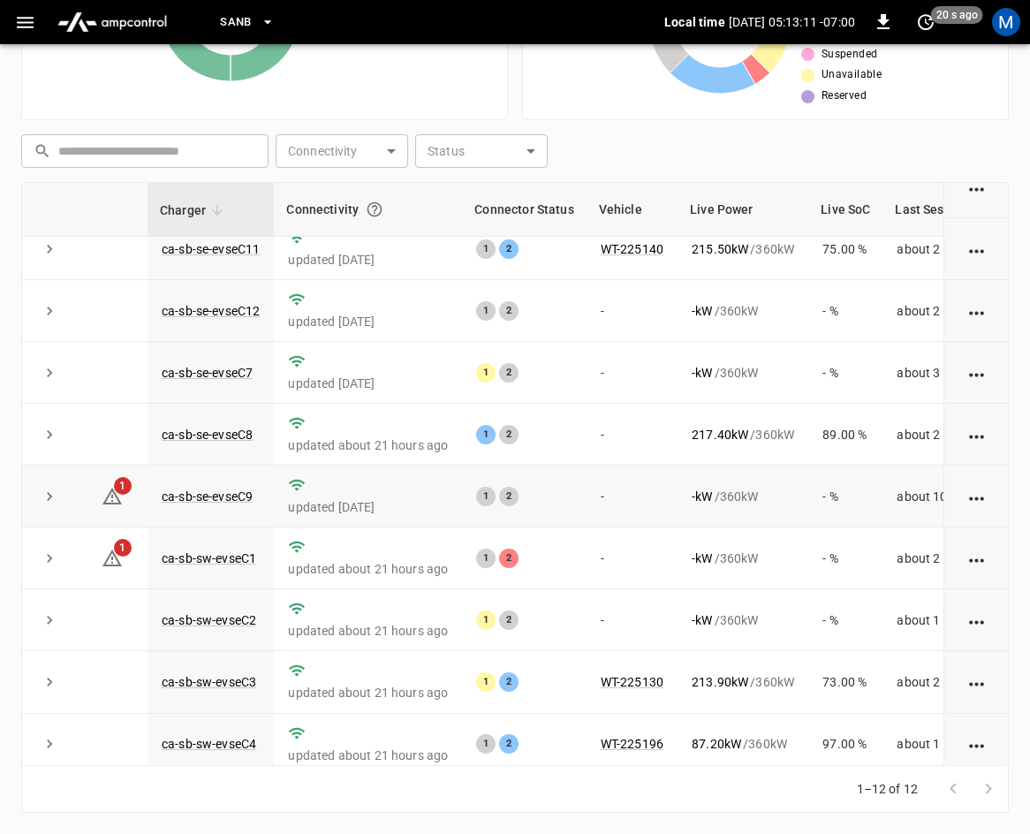
scroll to position [177, 0]
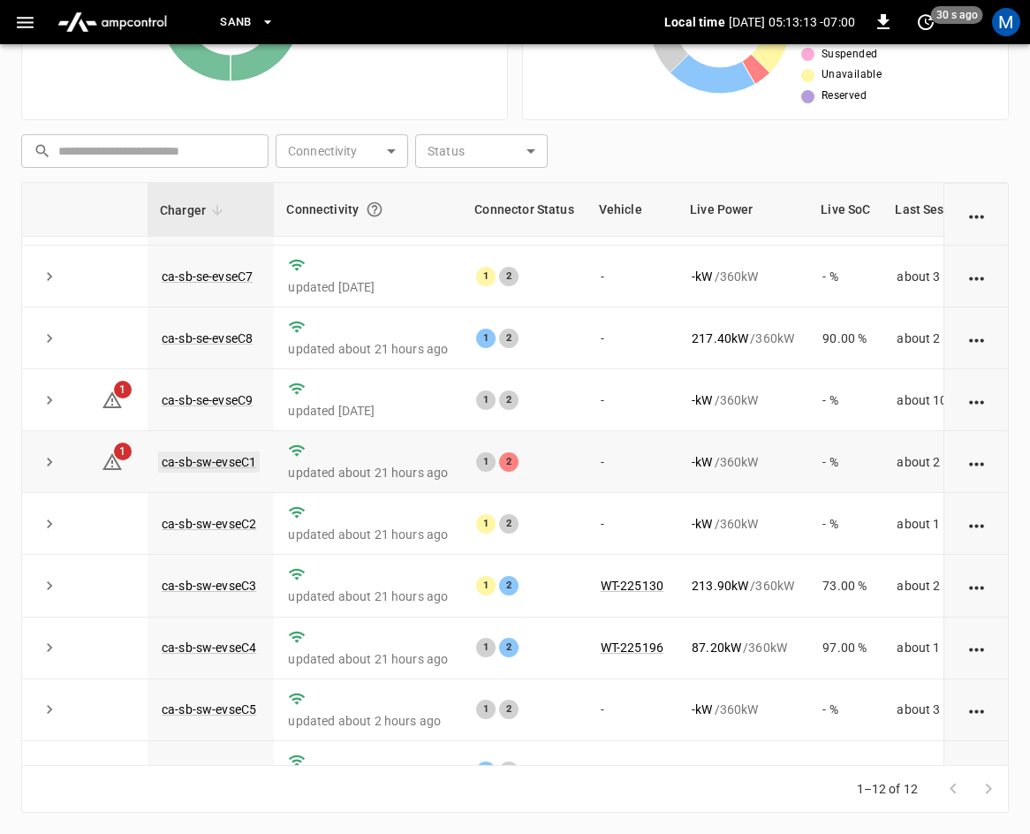
click at [211, 461] on link "ca-sb-sw-evseC1" at bounding box center [209, 461] width 102 height 21
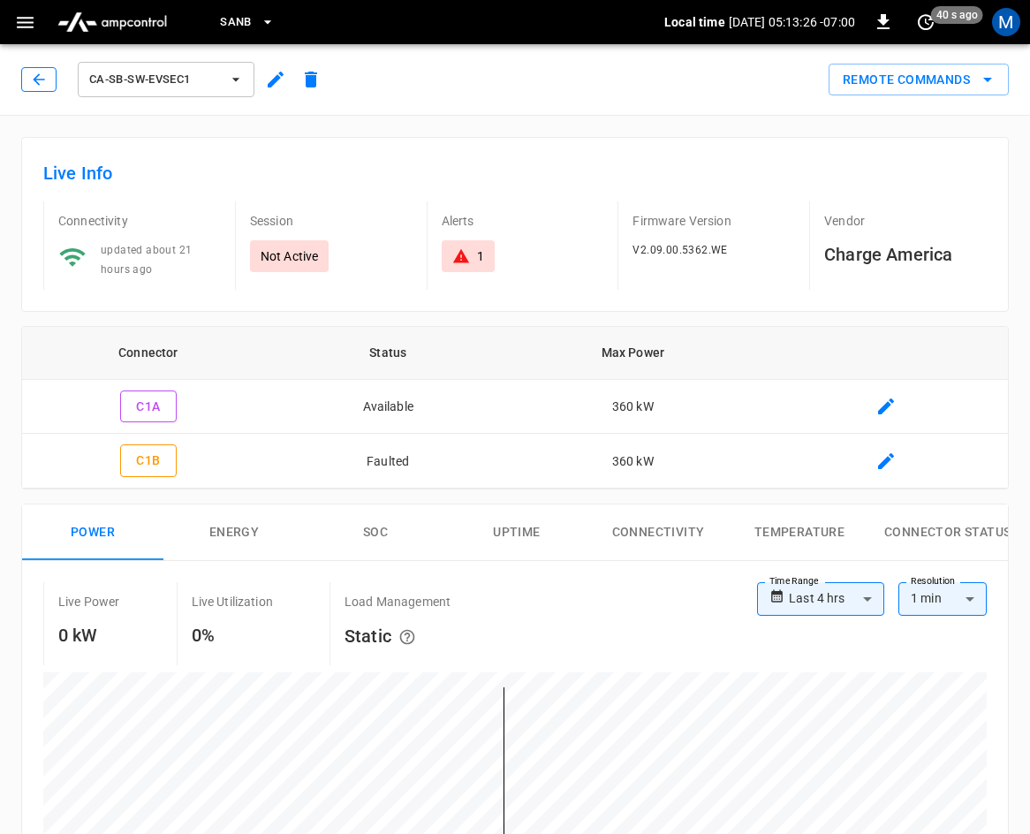
click at [28, 79] on button "button" at bounding box center [38, 79] width 35 height 25
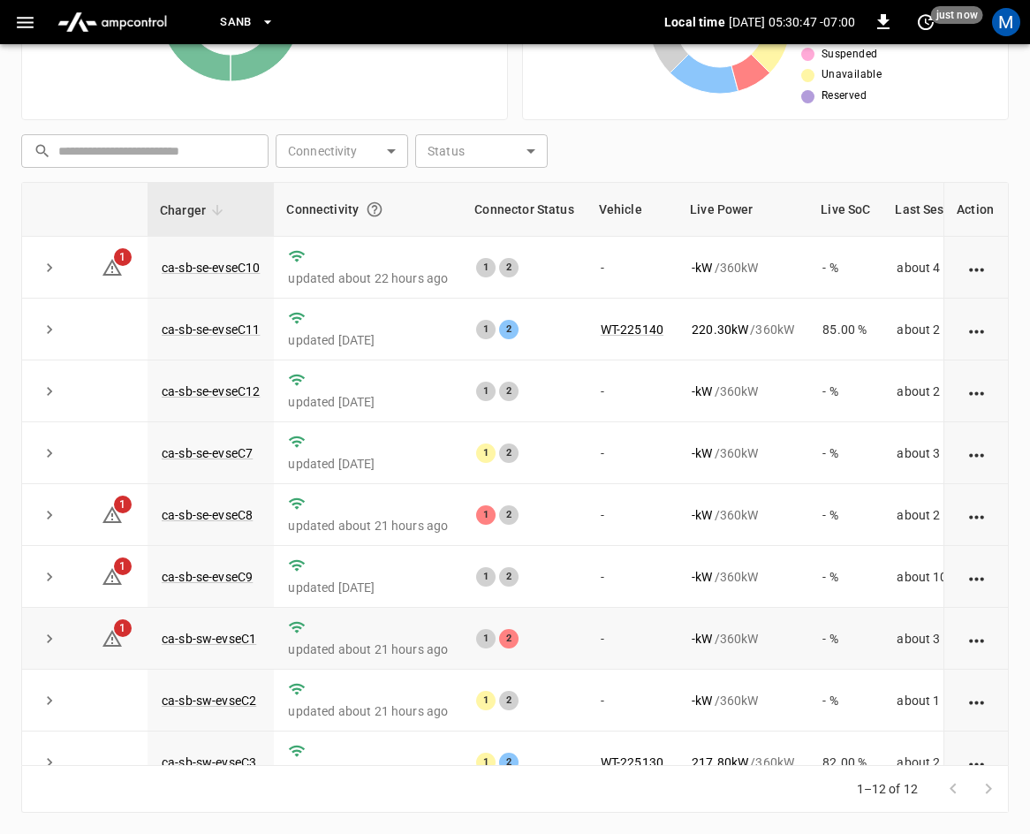
scroll to position [235, 0]
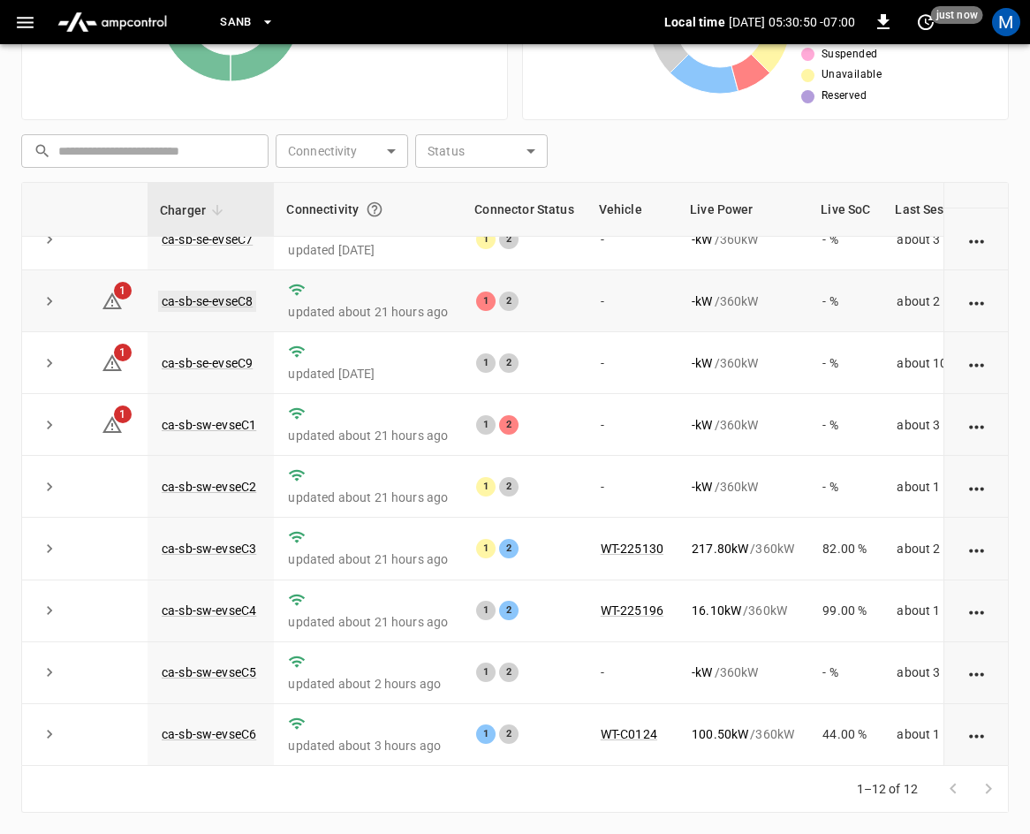
click at [217, 291] on link "ca-sb-se-evseC8" at bounding box center [207, 301] width 98 height 21
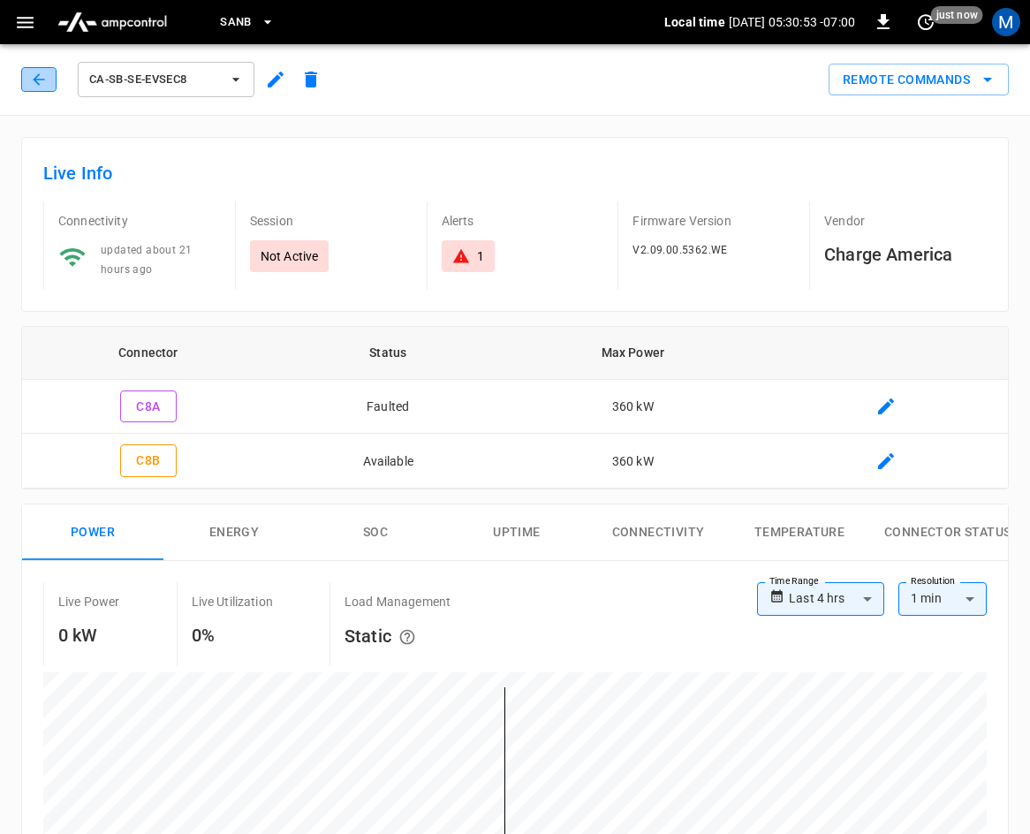
click at [30, 84] on icon "button" at bounding box center [39, 80] width 18 height 18
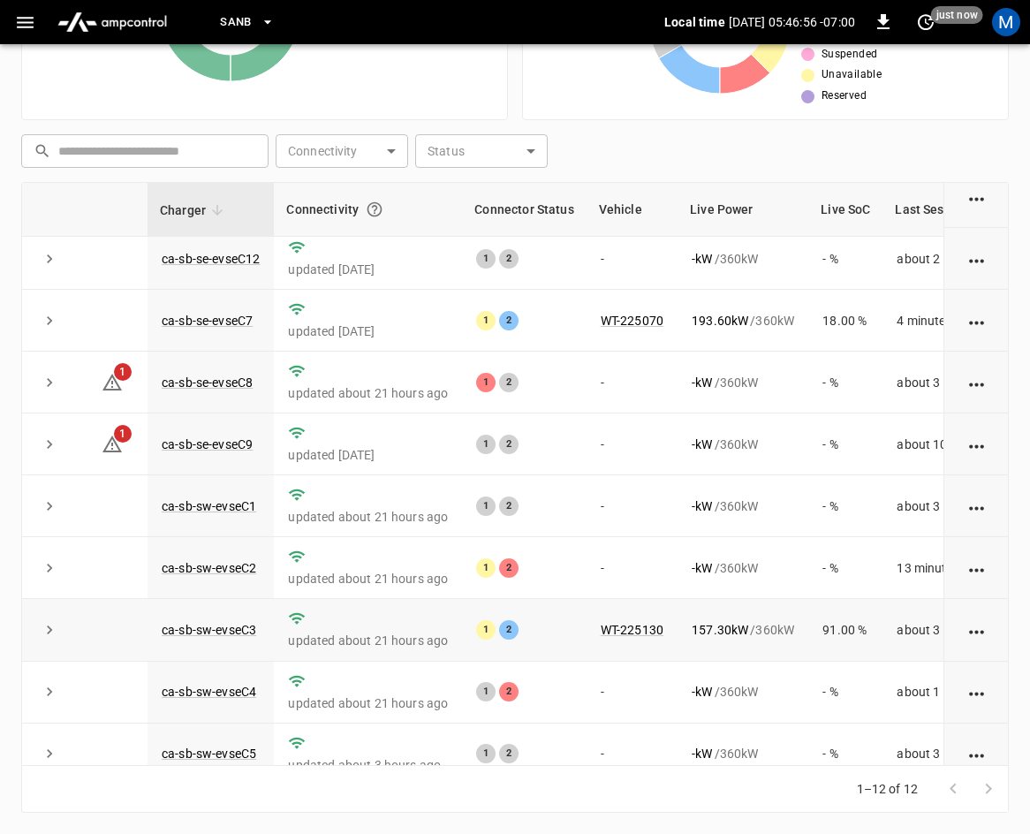
scroll to position [235, 0]
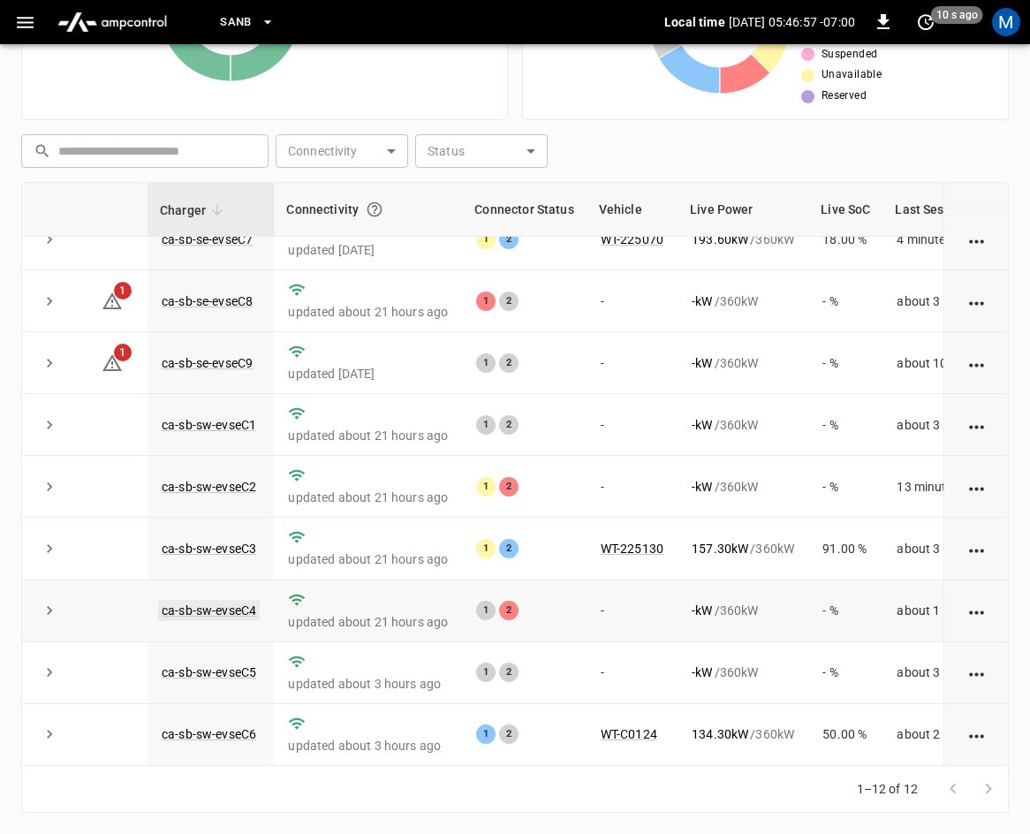
click at [223, 600] on link "ca-sb-sw-evseC4" at bounding box center [209, 610] width 102 height 21
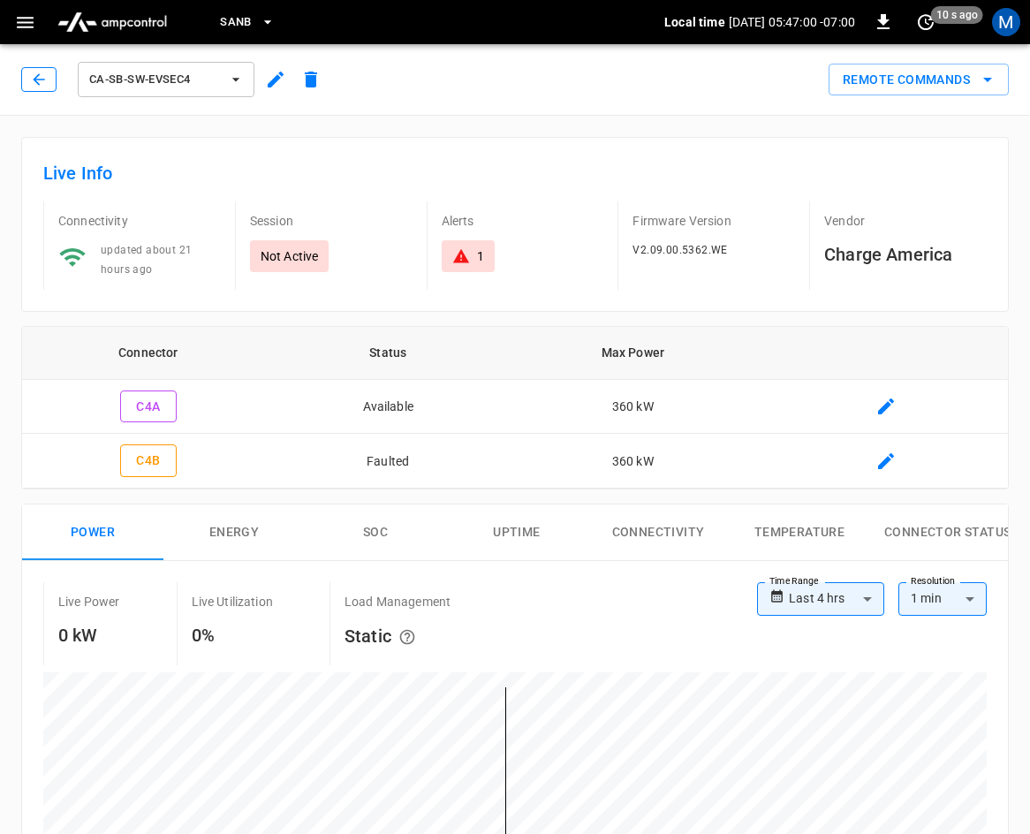
click at [22, 72] on button "button" at bounding box center [38, 79] width 35 height 25
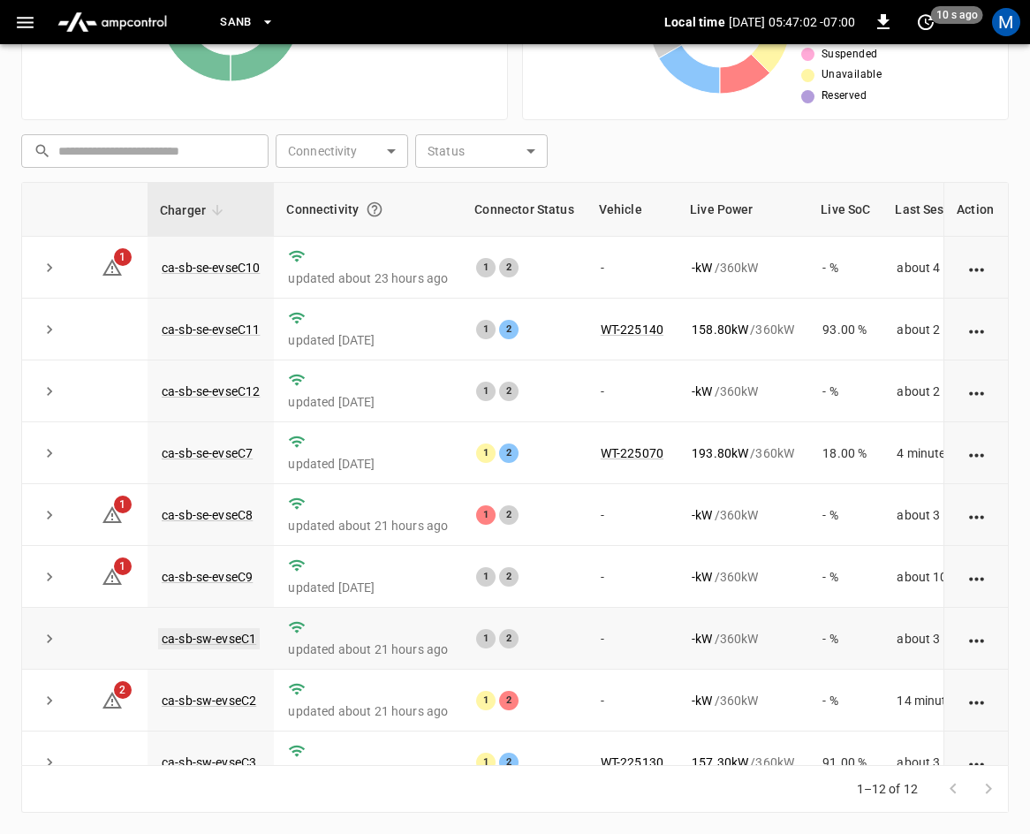
click at [208, 640] on link "ca-sb-sw-evseC1" at bounding box center [209, 638] width 102 height 21
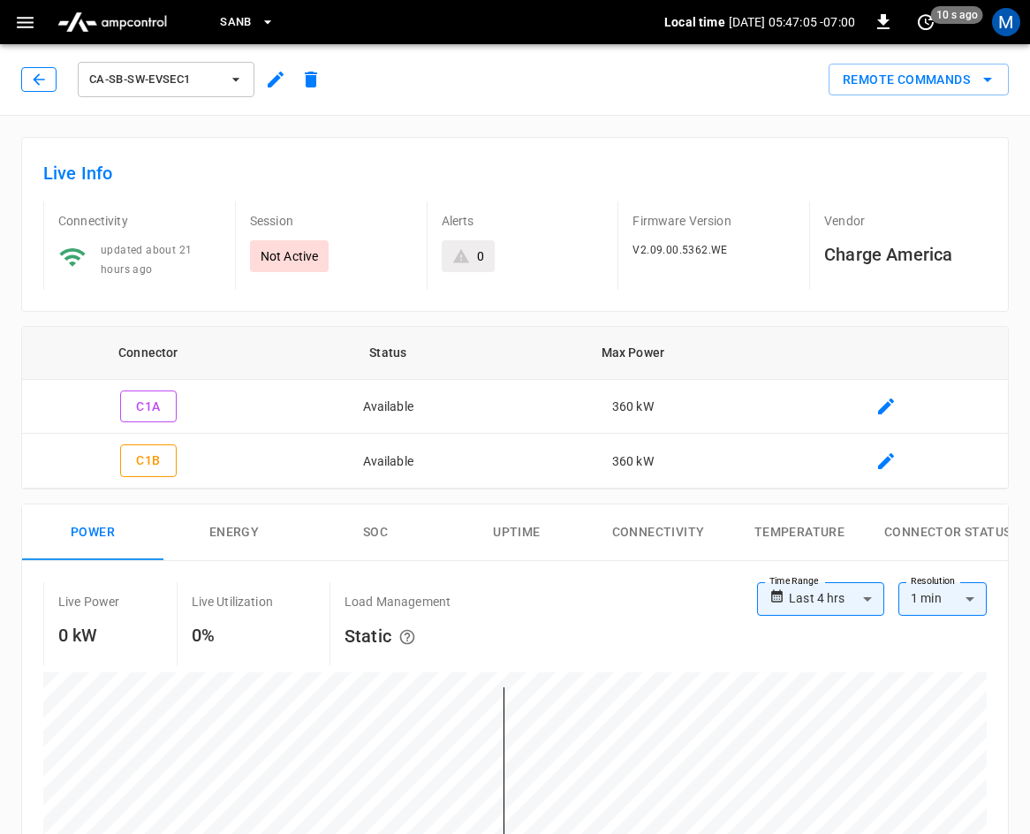
click at [43, 79] on icon "button" at bounding box center [38, 78] width 11 height 11
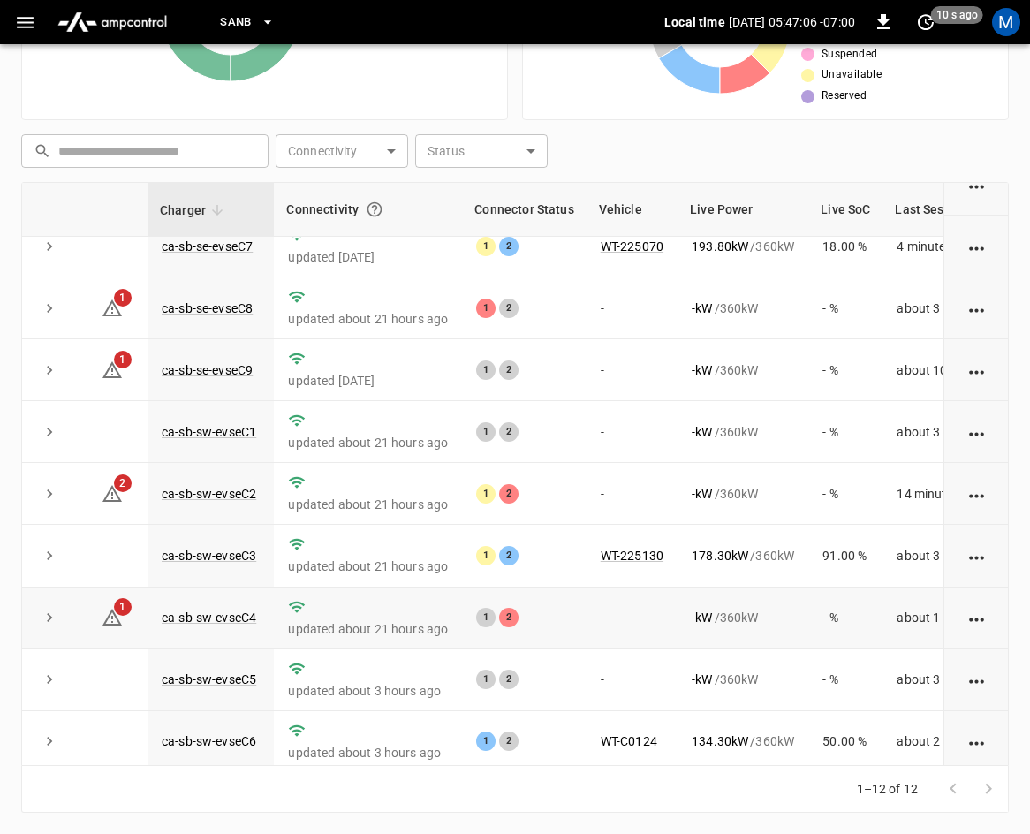
scroll to position [235, 0]
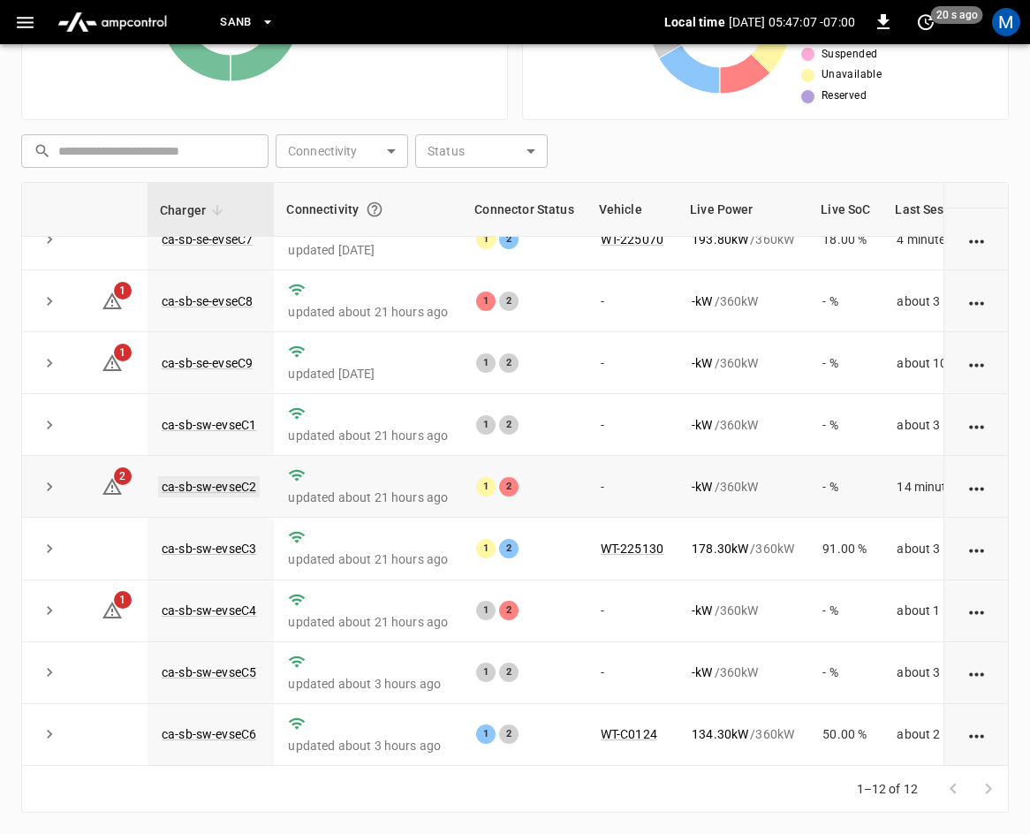
click at [223, 476] on link "ca-sb-sw-evseC2" at bounding box center [209, 486] width 102 height 21
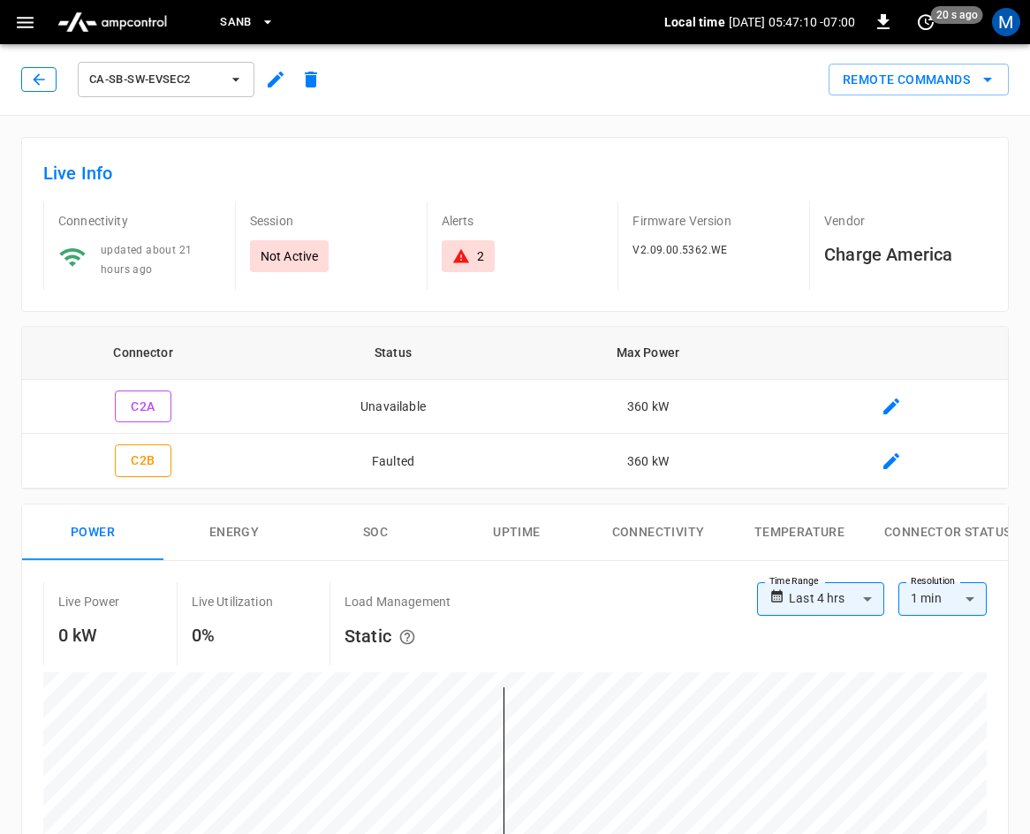
click at [39, 84] on icon "button" at bounding box center [38, 78] width 11 height 11
